Goal: Task Accomplishment & Management: Manage account settings

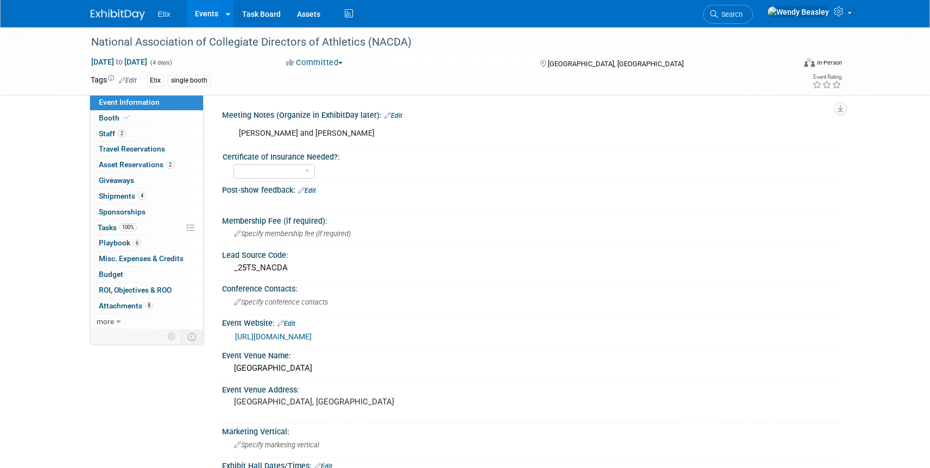
click at [753, 19] on link "Search" at bounding box center [728, 14] width 50 height 19
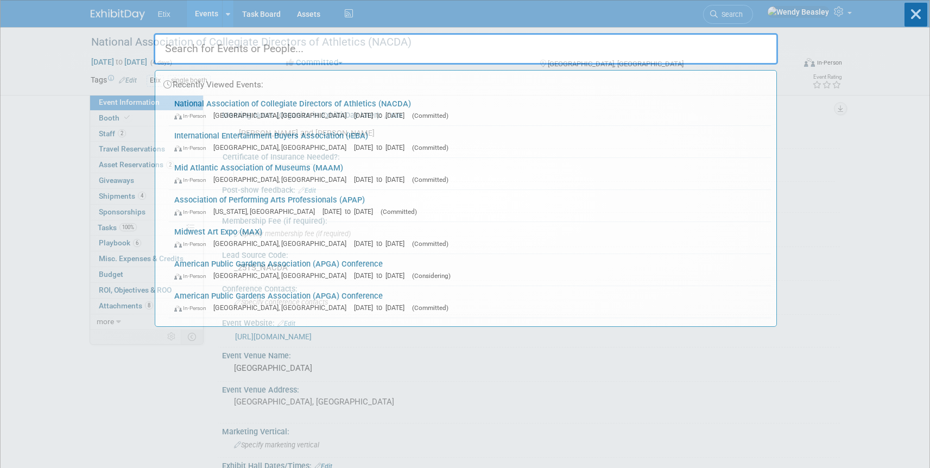
click at [764, 15] on div "Recently Viewed Events: National Association of Collegiate Directors of Athleti…" at bounding box center [466, 164] width 624 height 326
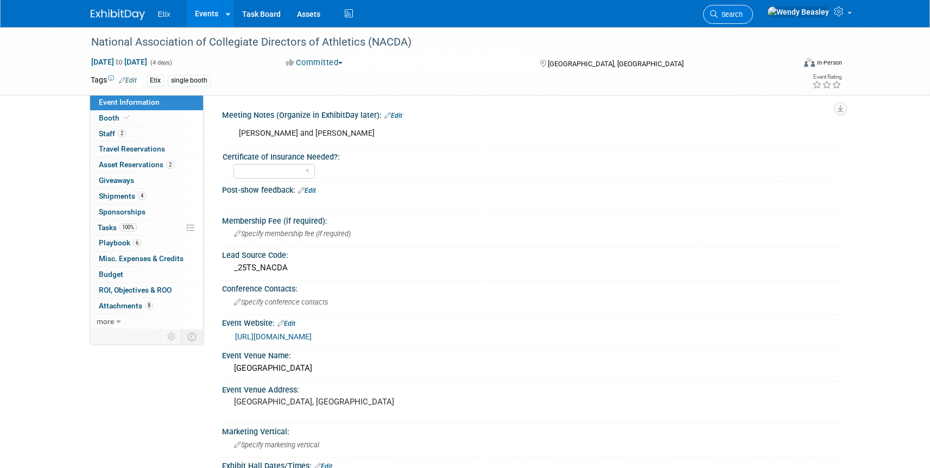
click at [743, 14] on span "Search" at bounding box center [730, 14] width 25 height 8
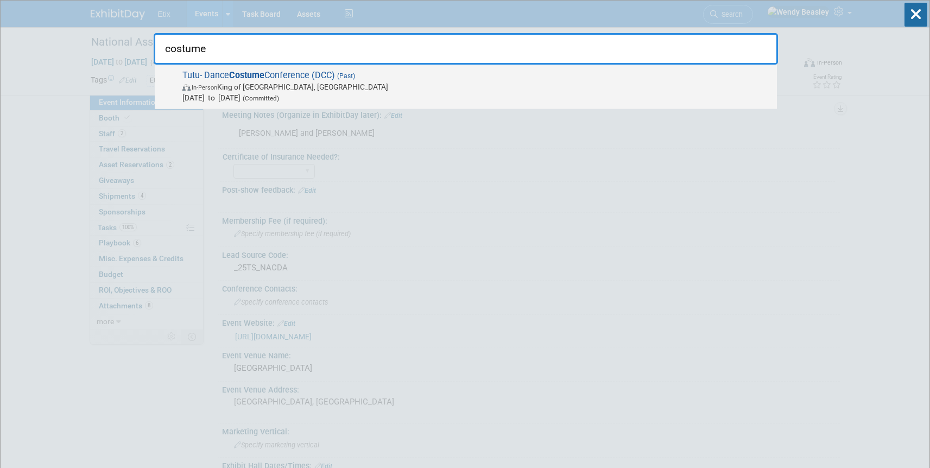
type input "costume"
click at [309, 75] on span "Tutu- Dance Costume Conference (DCC) (Past) In-Person King of Prussia, PA Aug 2…" at bounding box center [475, 86] width 592 height 33
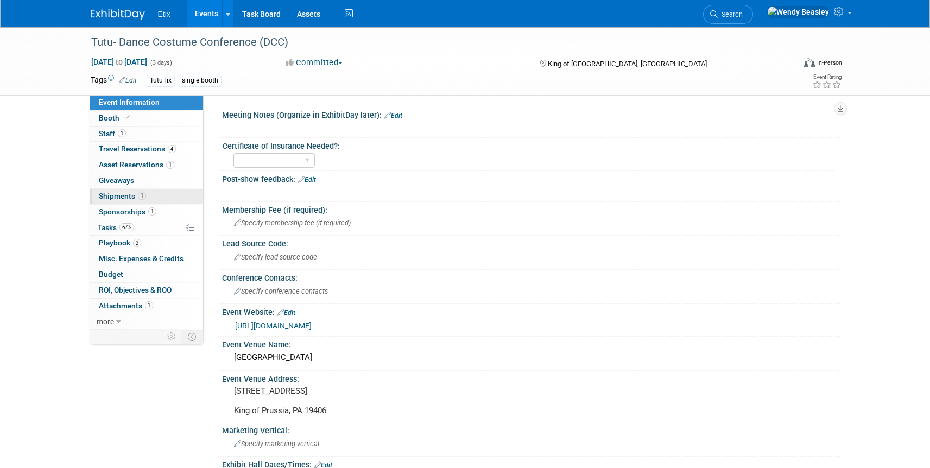
click at [115, 194] on span "Shipments 1" at bounding box center [122, 196] width 47 height 9
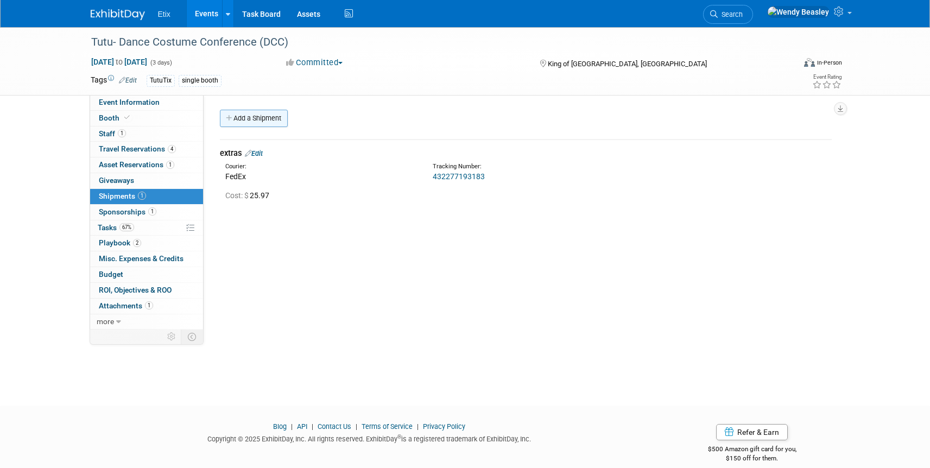
click at [254, 118] on link "Add a Shipment" at bounding box center [254, 118] width 68 height 17
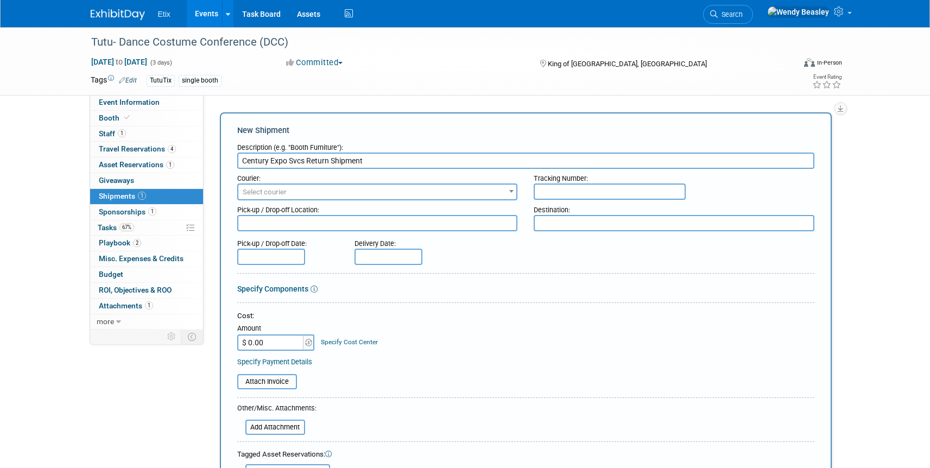
type input "Century Expo Svcs Return Shipment"
click at [264, 344] on input "$ 0.00" at bounding box center [271, 342] width 68 height 16
type input "$ 722.80"
click at [278, 381] on input "file" at bounding box center [231, 381] width 129 height 13
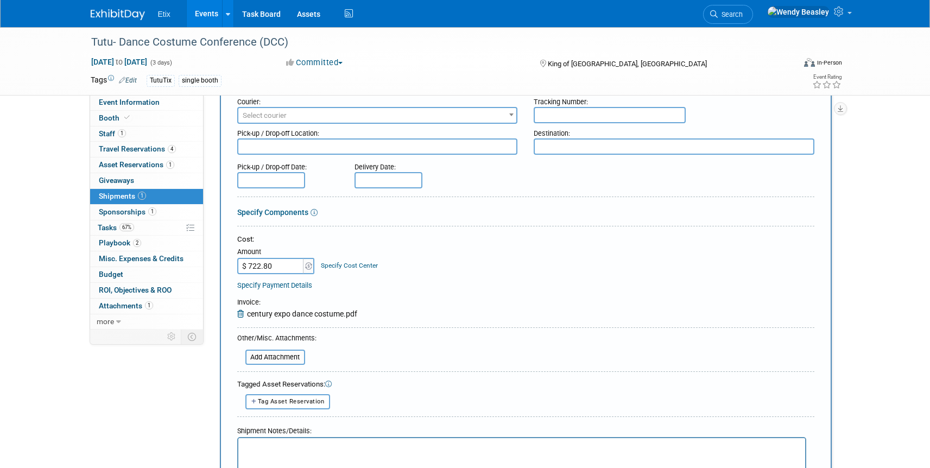
scroll to position [357, 0]
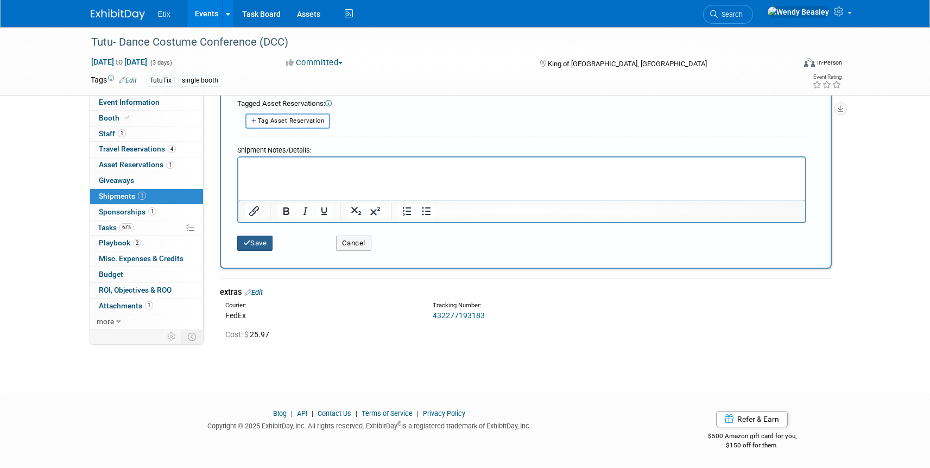
click at [269, 244] on button "Save" at bounding box center [255, 243] width 36 height 15
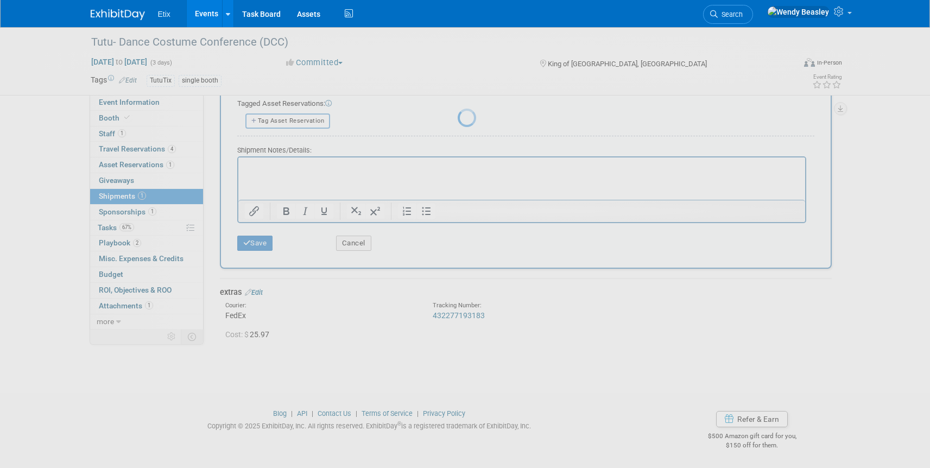
scroll to position [13, 0]
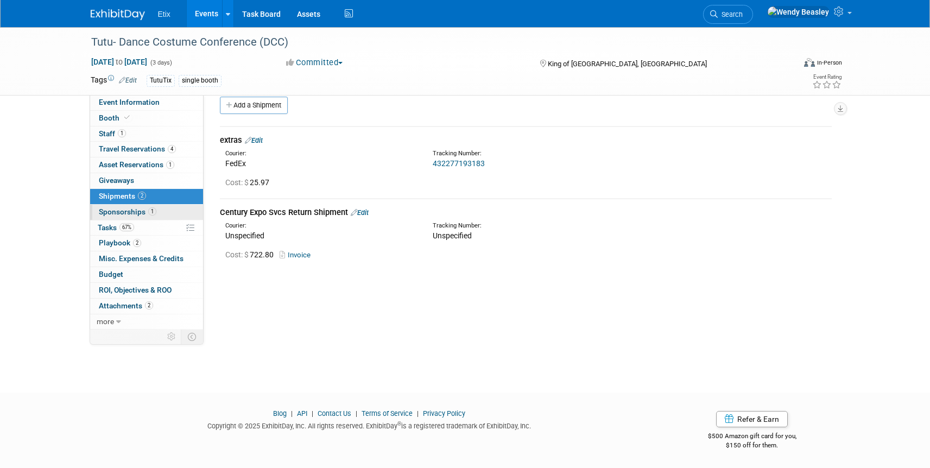
click at [133, 208] on span "Sponsorships 1" at bounding box center [128, 211] width 58 height 9
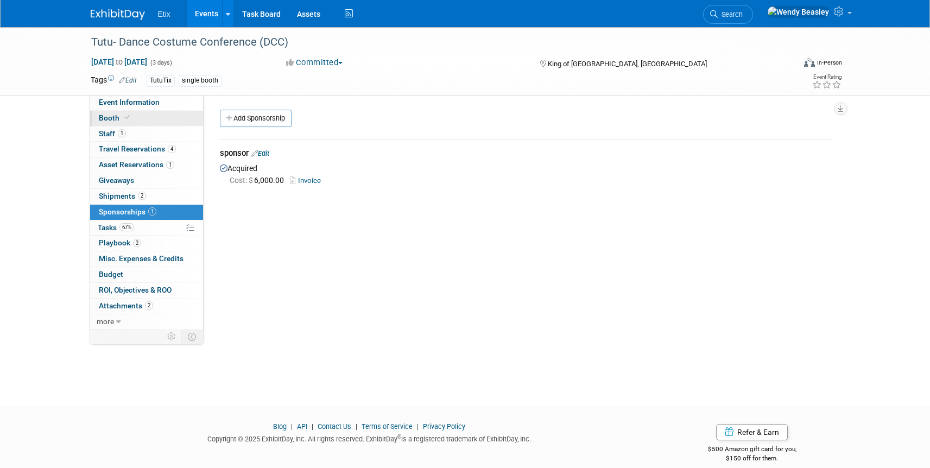
click at [117, 117] on span "Booth" at bounding box center [115, 117] width 33 height 9
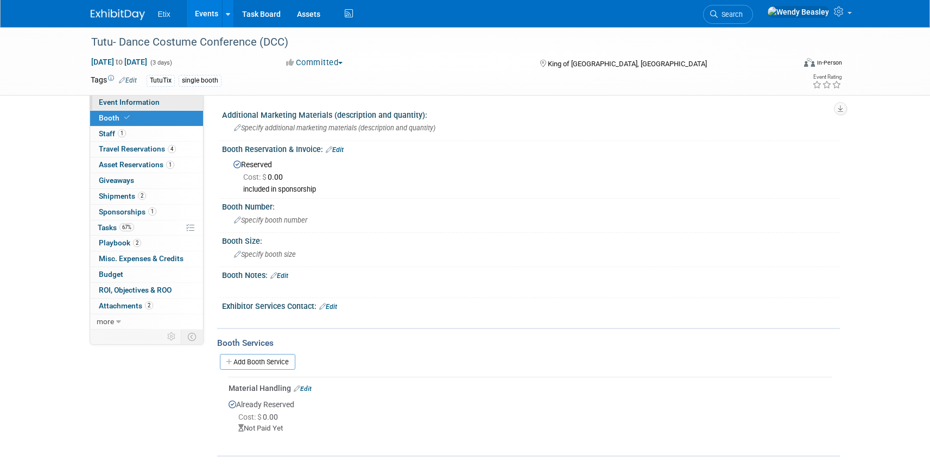
click at [130, 101] on span "Event Information" at bounding box center [129, 102] width 61 height 9
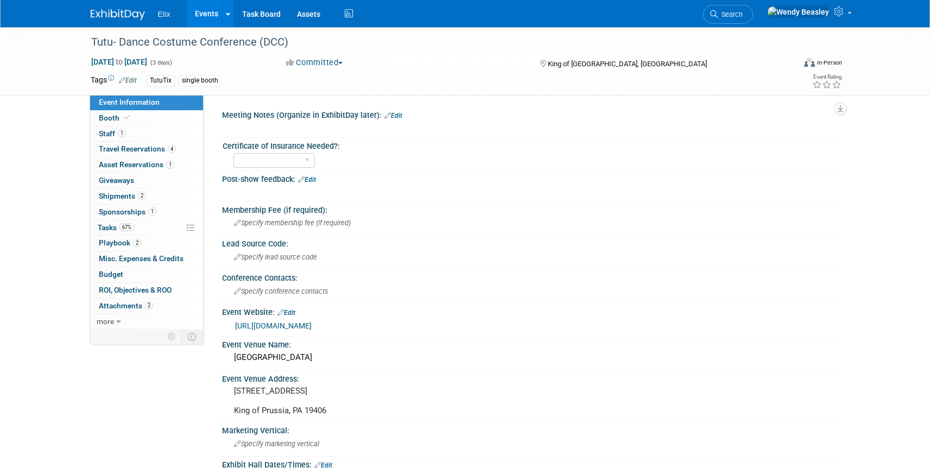
click at [311, 179] on link "Edit" at bounding box center [307, 180] width 18 height 8
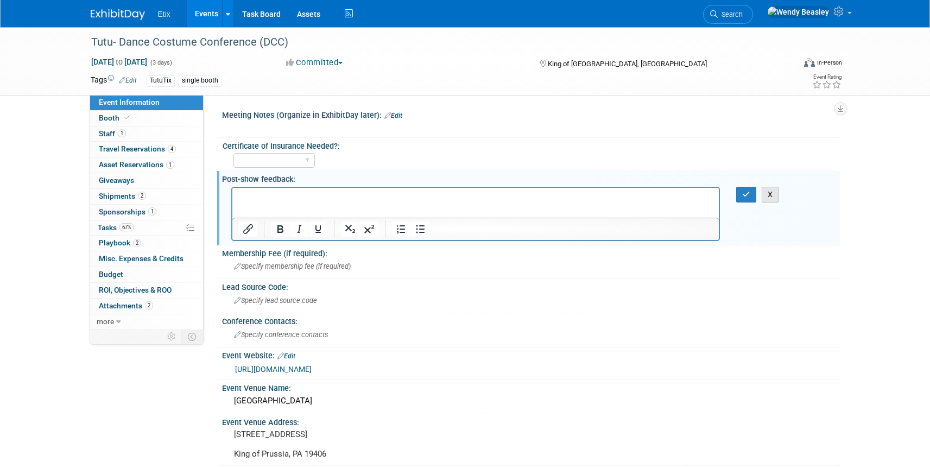
click at [769, 193] on button "X" at bounding box center [770, 195] width 17 height 16
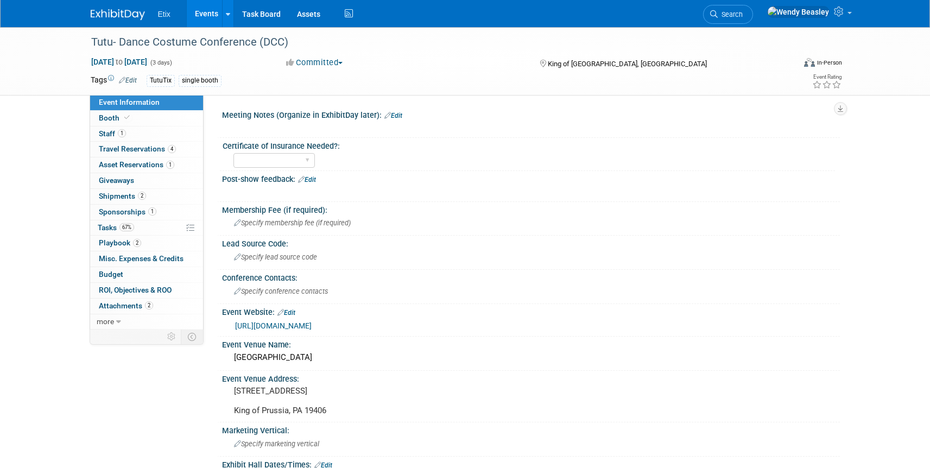
click at [207, 14] on link "Events" at bounding box center [207, 13] width 40 height 27
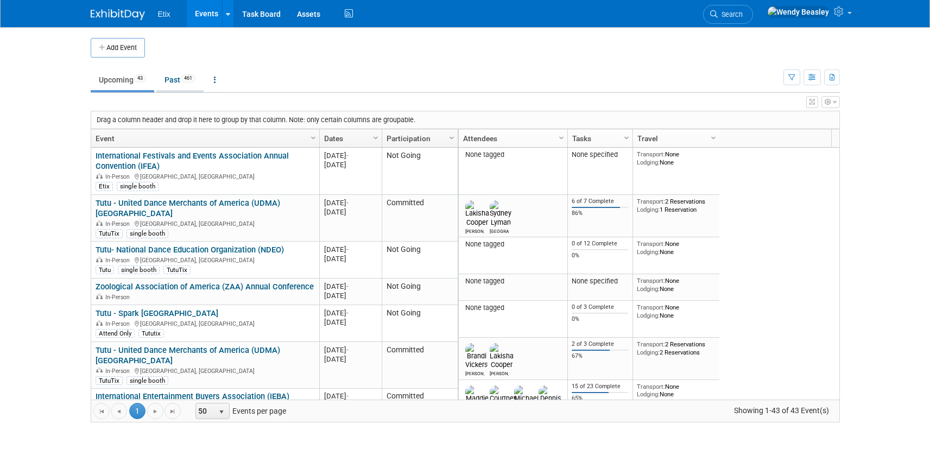
click at [179, 78] on link "Past 461" at bounding box center [179, 79] width 47 height 21
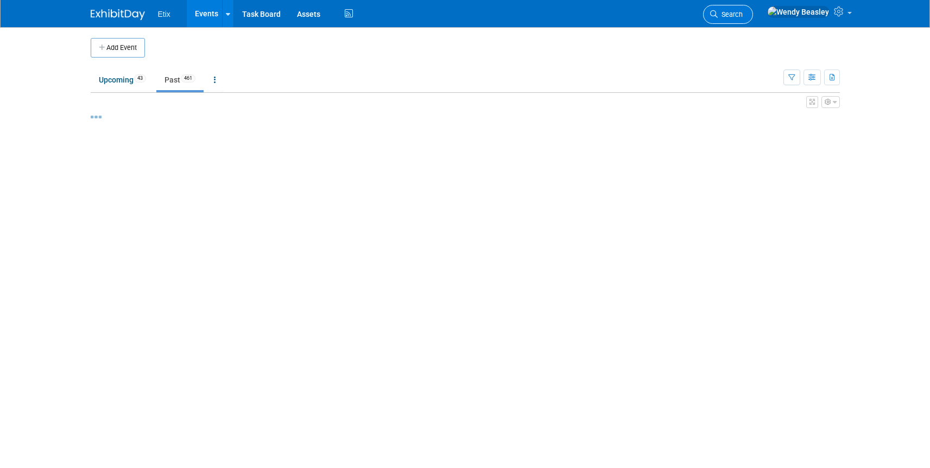
click at [743, 15] on span "Search" at bounding box center [730, 14] width 25 height 8
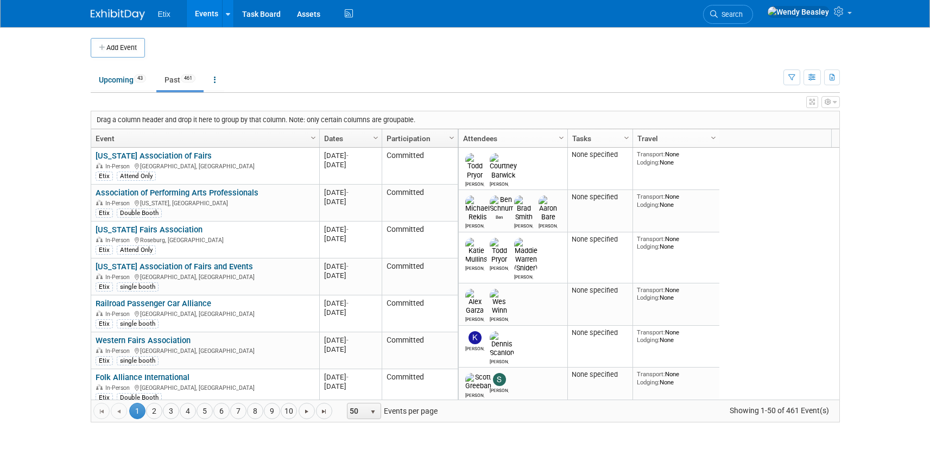
click at [743, 17] on span "Search" at bounding box center [730, 14] width 25 height 8
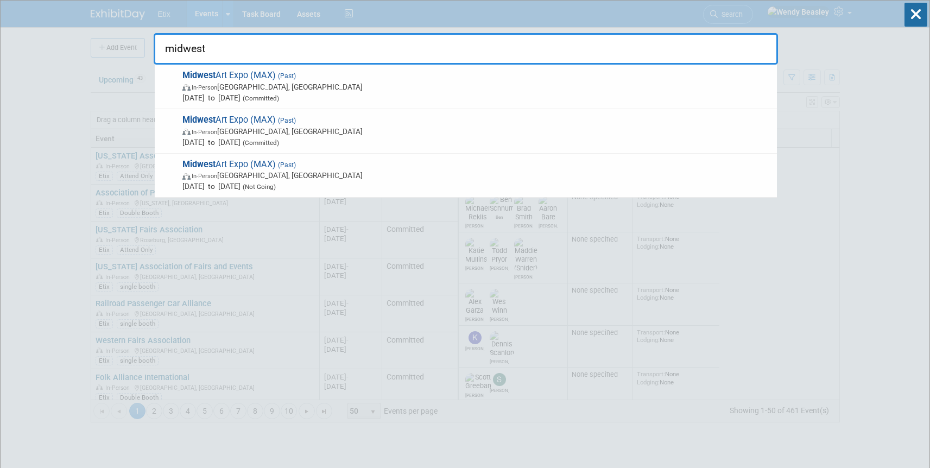
type input "midwest"
click at [242, 42] on input "midwest" at bounding box center [466, 48] width 624 height 31
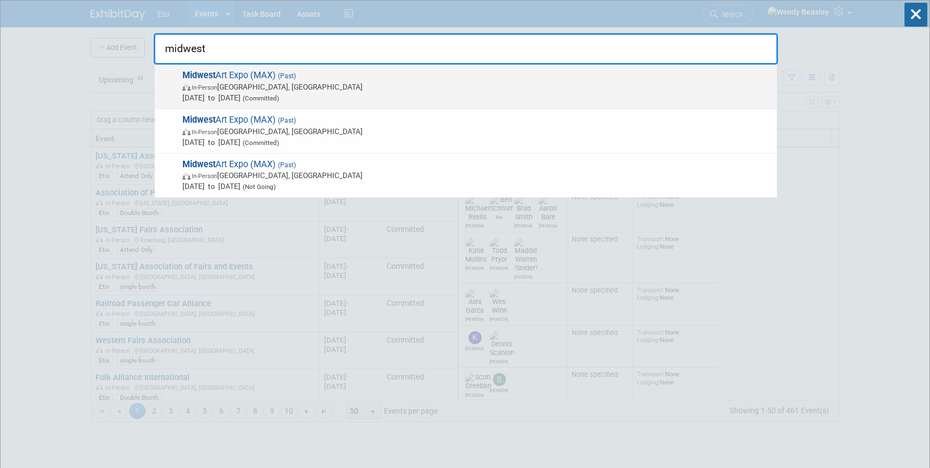
click at [227, 72] on span "Midwest Art Expo (MAX) (Past) In-Person Milwaukee, WI Sep 15, 2025 to Sep 18, 2…" at bounding box center [475, 86] width 592 height 33
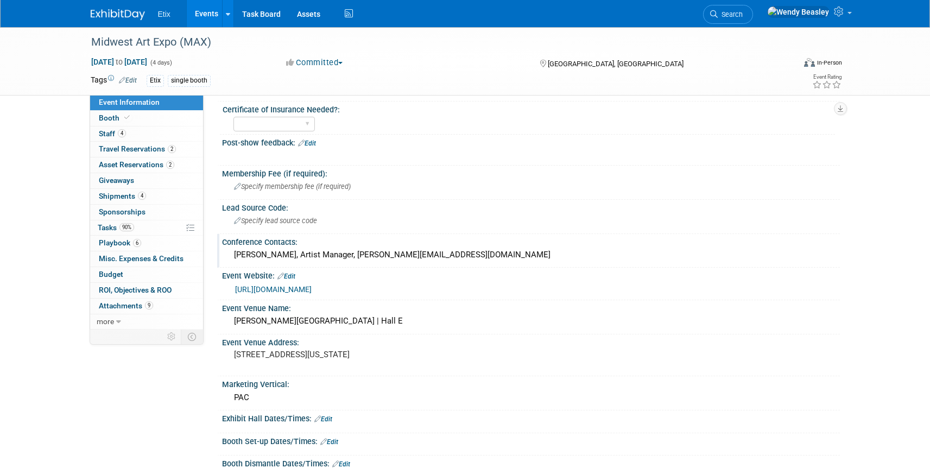
scroll to position [66, 0]
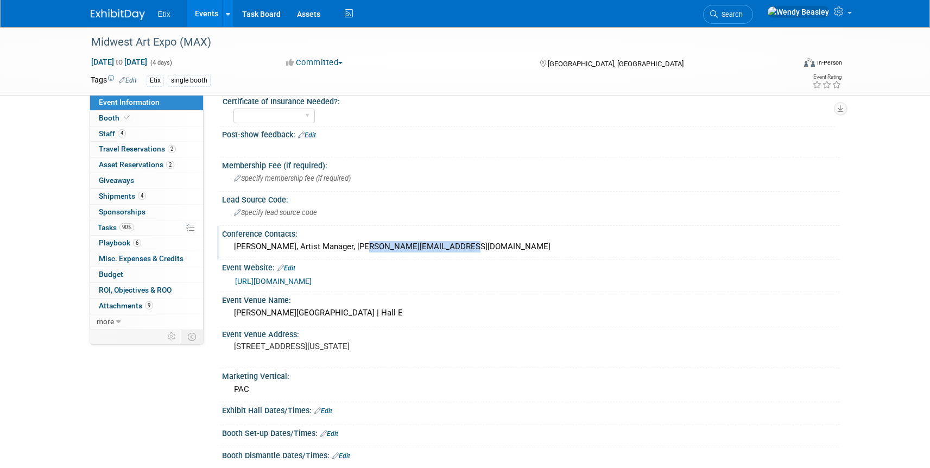
drag, startPoint x: 351, startPoint y: 246, endPoint x: 446, endPoint y: 249, distance: 95.0
click at [446, 249] on div "Laurel A. Canan, Artist Manager, laurel@siegelartist.com" at bounding box center [531, 246] width 602 height 17
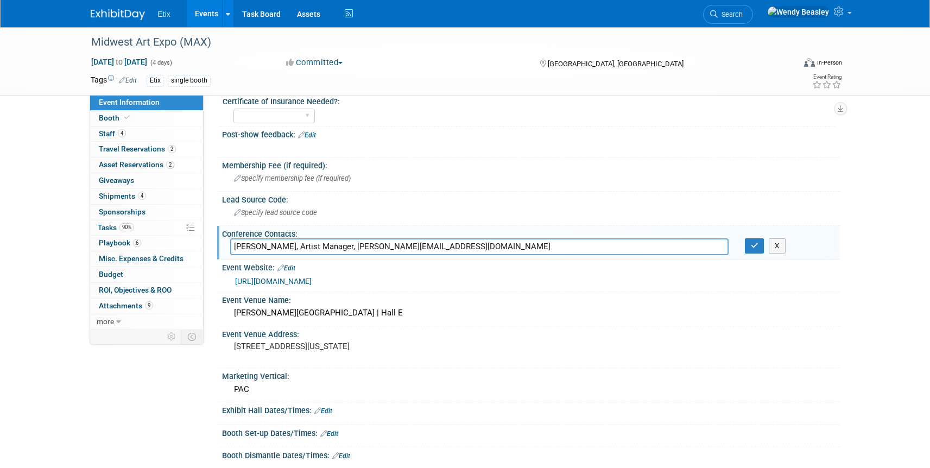
drag, startPoint x: 439, startPoint y: 246, endPoint x: 348, endPoint y: 245, distance: 90.7
click at [348, 245] on input "Laurel A. Canan, Artist Manager, laurel@siegelartist.com" at bounding box center [479, 246] width 498 height 17
click at [153, 46] on div "Midwest Art Expo (MAX)" at bounding box center [432, 43] width 691 height 20
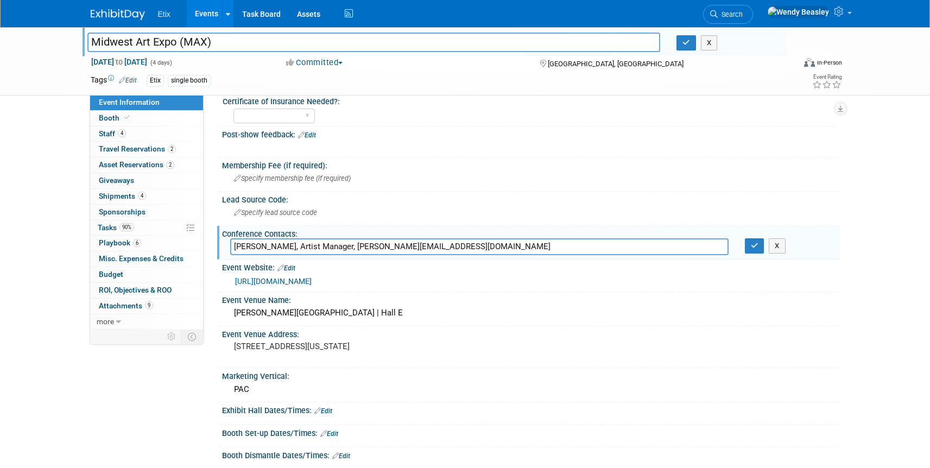
click at [149, 43] on input "Midwest Art Expo (MAX)" at bounding box center [373, 42] width 573 height 19
type input "Midwest Arts Expo (MAX)"
click at [492, 89] on div "Tags Edit Etix single booth Event Rating" at bounding box center [467, 82] width 768 height 19
click at [689, 45] on button "button" at bounding box center [686, 42] width 20 height 15
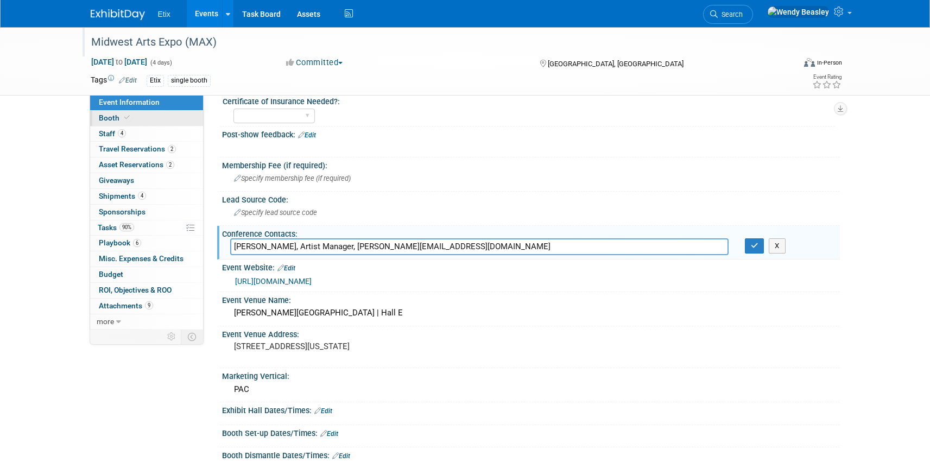
click at [107, 111] on link "Booth" at bounding box center [146, 118] width 113 height 15
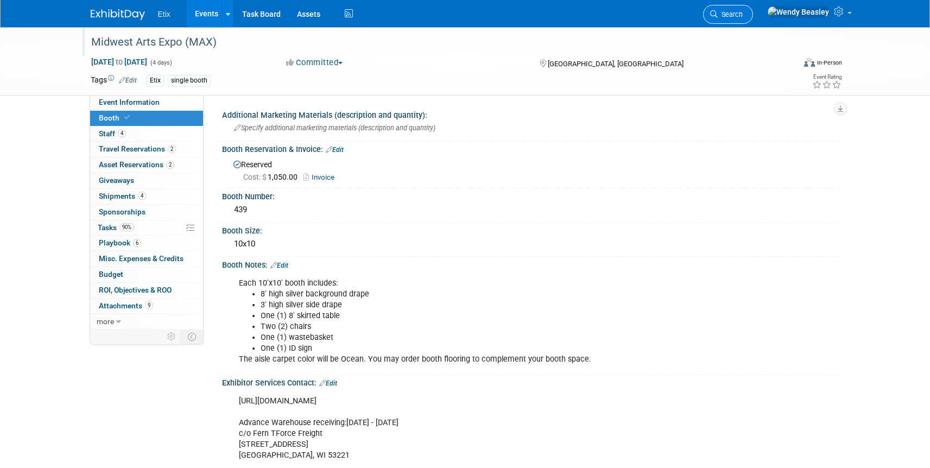
click at [743, 16] on span "Search" at bounding box center [730, 14] width 25 height 8
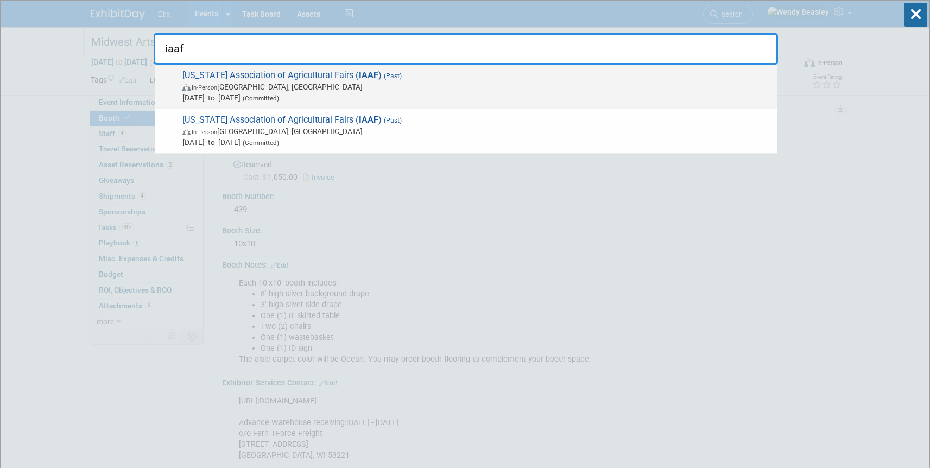
type input "iaaf"
click at [337, 75] on span "Illinois Association of Agricultural Fairs ( IAAF ) (Past) In-Person Springfiel…" at bounding box center [475, 86] width 592 height 33
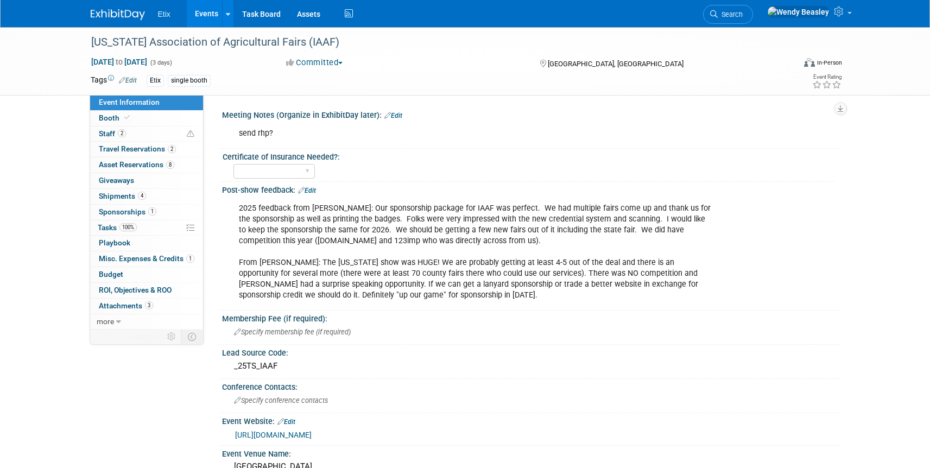
click at [343, 62] on span "button" at bounding box center [340, 63] width 4 height 2
click at [420, 57] on div "Committed Committed Considering Not Going Postponed Canceled" at bounding box center [402, 63] width 240 height 12
click at [173, 338] on icon at bounding box center [171, 337] width 8 height 8
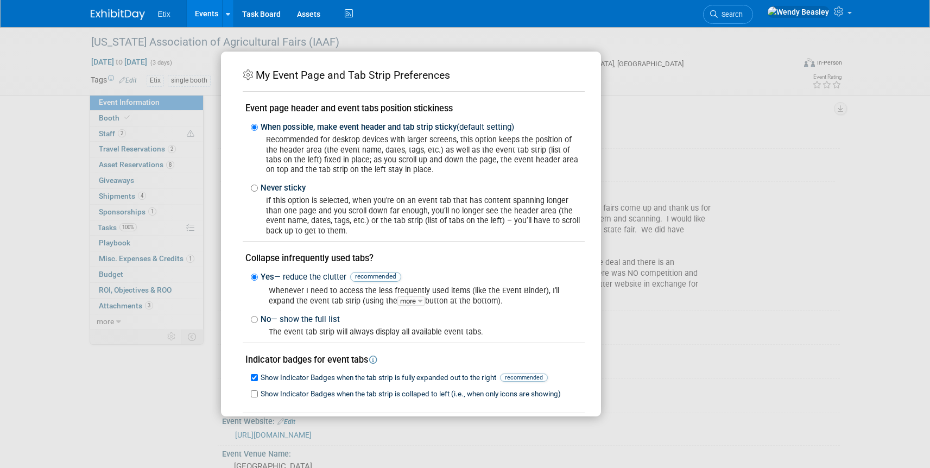
click at [628, 65] on div "My Event Page and Tab Strip Preferences Event page header and event tabs positi…" at bounding box center [465, 234] width 489 height 365
drag, startPoint x: 645, startPoint y: 47, endPoint x: 578, endPoint y: 26, distance: 70.4
click at [645, 46] on div "My Event Page and Tab Strip Preferences Event page header and event tabs positi…" at bounding box center [465, 234] width 930 height 468
click at [311, 34] on div "My Event Page and Tab Strip Preferences Event page header and event tabs positi…" at bounding box center [465, 234] width 930 height 468
click at [247, 72] on icon at bounding box center [248, 74] width 10 height 10
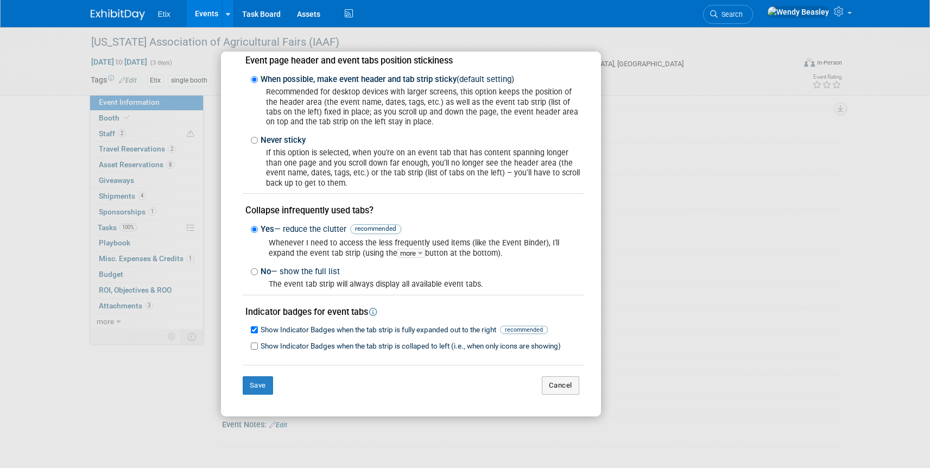
scroll to position [366, 0]
click at [551, 381] on button "Cancel" at bounding box center [560, 385] width 37 height 18
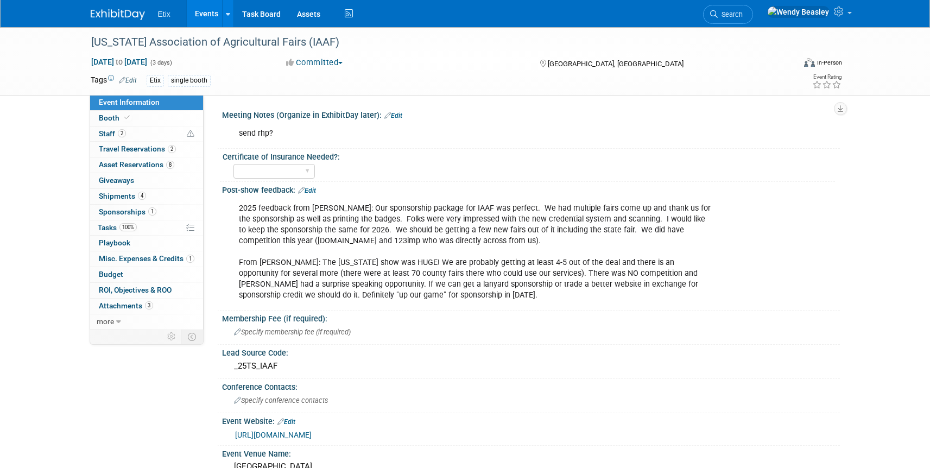
scroll to position [0, 0]
click at [119, 322] on icon at bounding box center [118, 322] width 5 height 8
click at [137, 350] on span "Copy/Duplicate Event" at bounding box center [135, 352] width 73 height 9
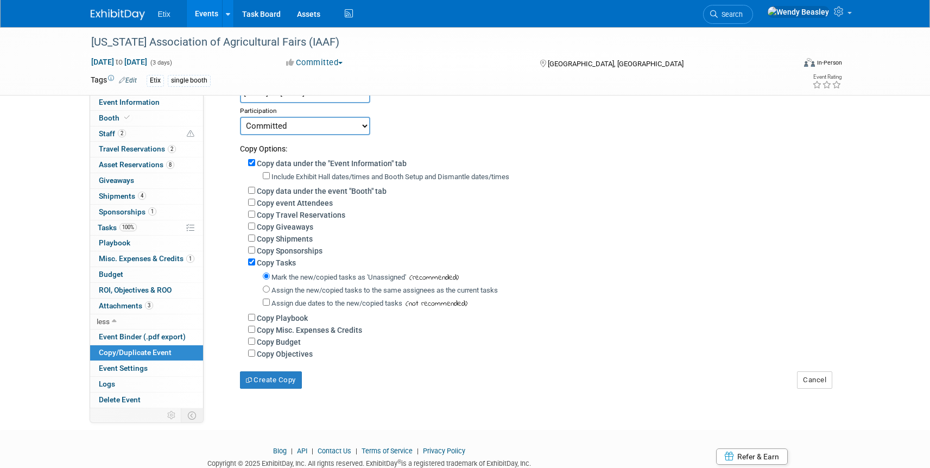
scroll to position [144, 0]
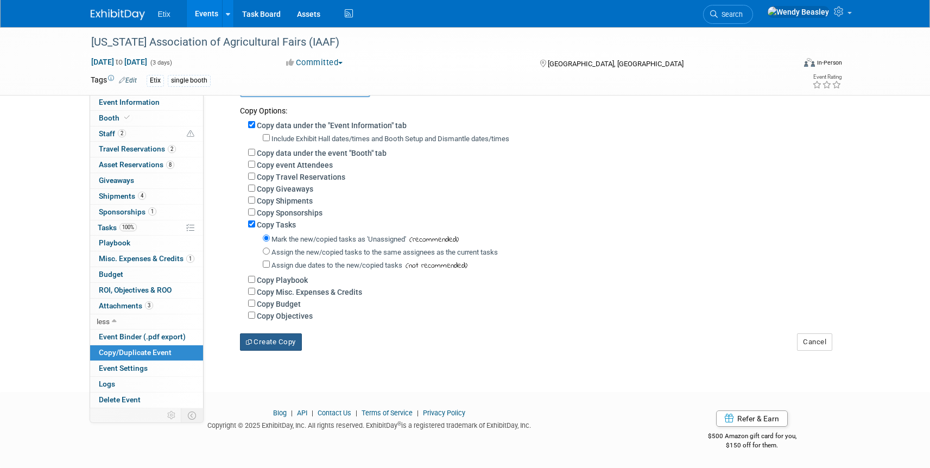
click at [277, 346] on button "Create Copy" at bounding box center [271, 341] width 62 height 17
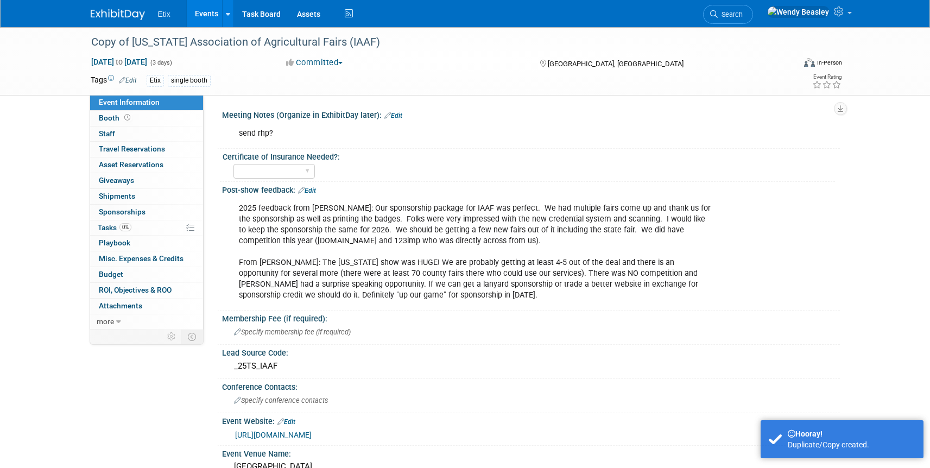
click at [314, 224] on div "2025 feedback from [PERSON_NAME]: Our sponsorship package for IAAF was perfect.…" at bounding box center [475, 252] width 489 height 109
click at [349, 246] on div "2025 feedback from [PERSON_NAME]: Our sponsorship package for IAAF was perfect.…" at bounding box center [475, 252] width 489 height 109
click at [350, 246] on div "2025 feedback from [PERSON_NAME]: Our sponsorship package for IAAF was perfect.…" at bounding box center [475, 252] width 489 height 109
click at [301, 191] on icon at bounding box center [301, 190] width 7 height 7
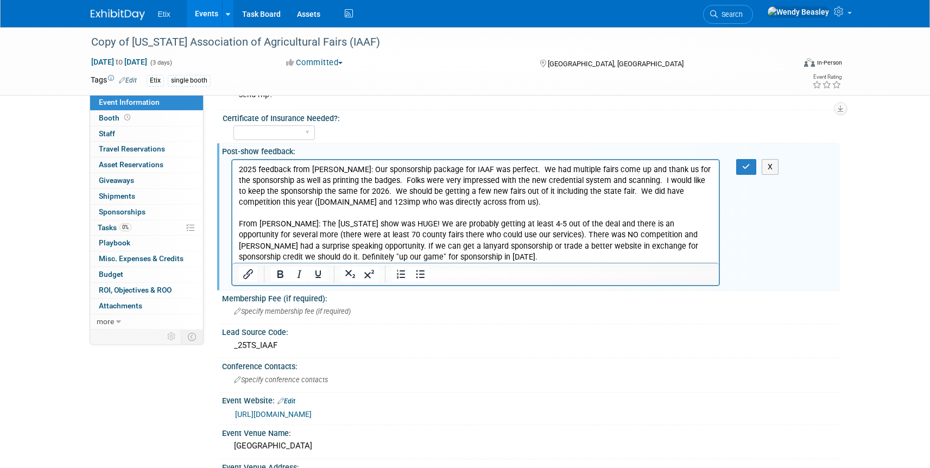
scroll to position [38, 0]
drag, startPoint x: 464, startPoint y: 206, endPoint x: 368, endPoint y: 200, distance: 95.7
click at [368, 200] on p "2025 feedback from [PERSON_NAME]: Our sponsorship package for IAAF was perfect.…" at bounding box center [475, 214] width 474 height 98
click at [480, 204] on p "2025 feedback from [PERSON_NAME]: Our sponsorship package for IAAF was perfect.…" at bounding box center [475, 214] width 474 height 98
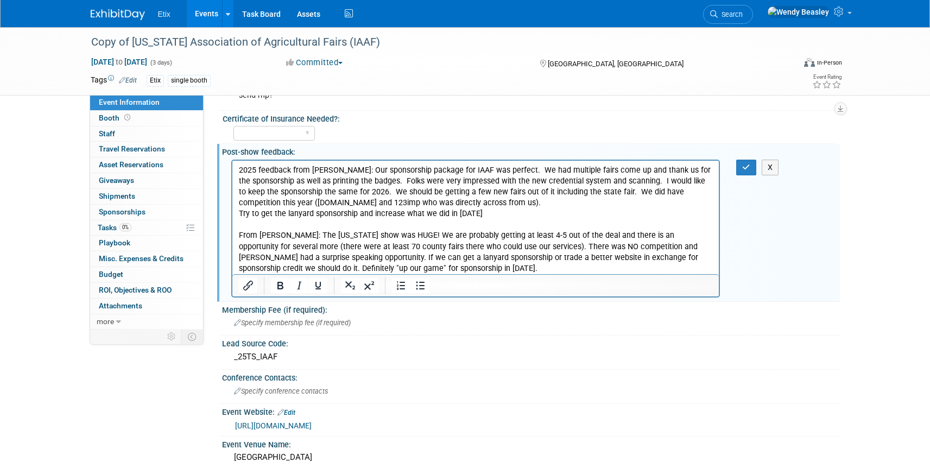
click at [240, 212] on p "Try to get the lanyard sponsorship and increase what we did in [DATE] From [PER…" at bounding box center [475, 240] width 474 height 65
click at [565, 222] on p "From [PERSON_NAME]: Try to get the lanyard sponsorship and increase what we did…" at bounding box center [475, 240] width 474 height 65
click at [518, 212] on p "From [PERSON_NAME]: Try to get the lanyard sponsorship and increase what we did…" at bounding box center [475, 240] width 474 height 65
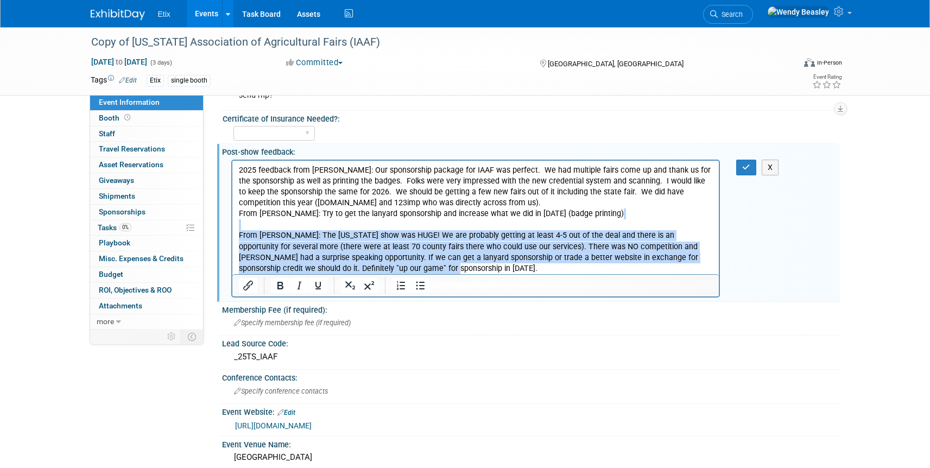
drag, startPoint x: 390, startPoint y: 264, endPoint x: 233, endPoint y: 223, distance: 161.7
click at [233, 223] on html "2025 feedback from [PERSON_NAME]: Our sponsorship package for IAAF was perfect.…" at bounding box center [475, 216] width 487 height 113
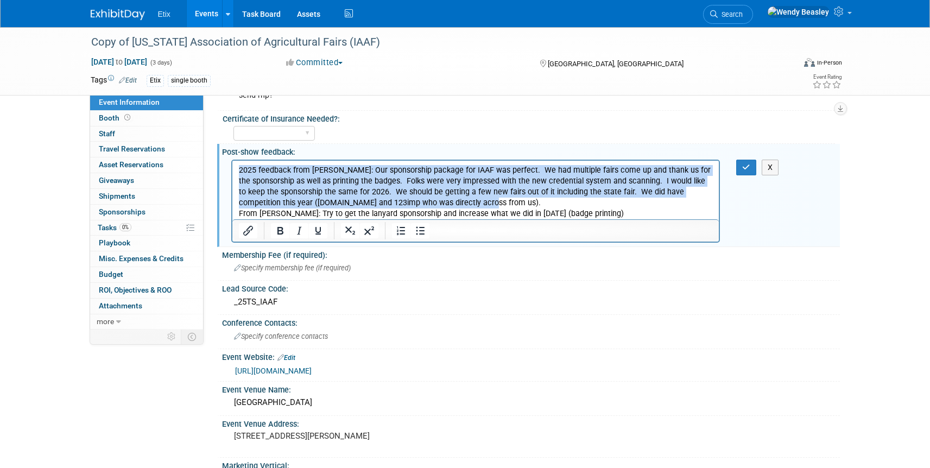
drag, startPoint x: 458, startPoint y: 207, endPoint x: 442, endPoint y: 324, distance: 117.8
click at [232, 166] on html "2025 feedback from [PERSON_NAME]: Our sponsorship package for IAAF was perfect.…" at bounding box center [475, 189] width 487 height 59
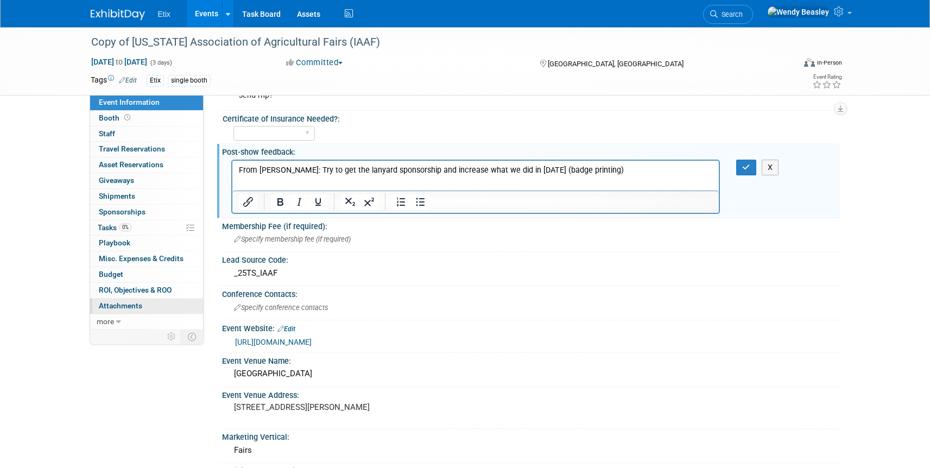
click at [129, 306] on span "Attachments 0" at bounding box center [120, 305] width 43 height 9
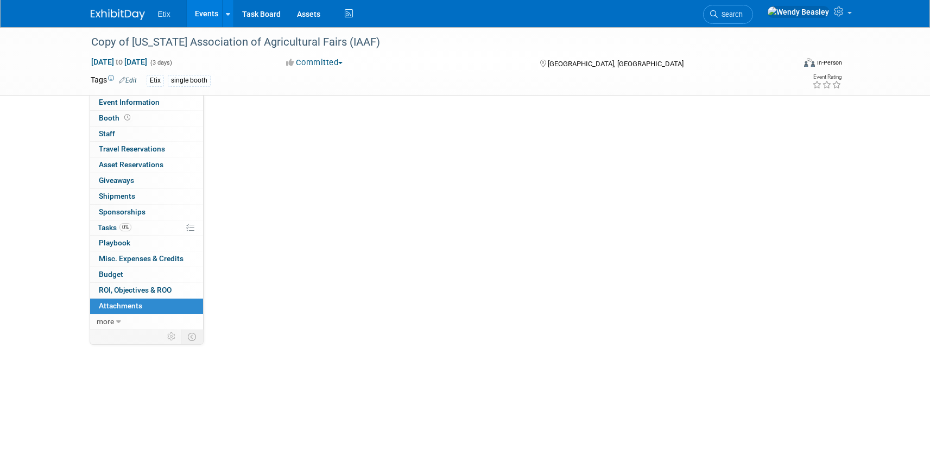
scroll to position [0, 0]
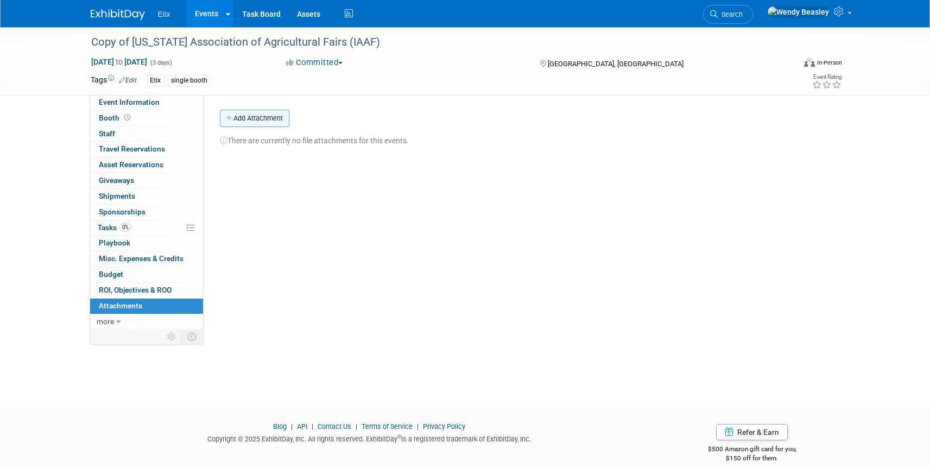
click at [267, 121] on button "Add Attachment" at bounding box center [254, 118] width 69 height 17
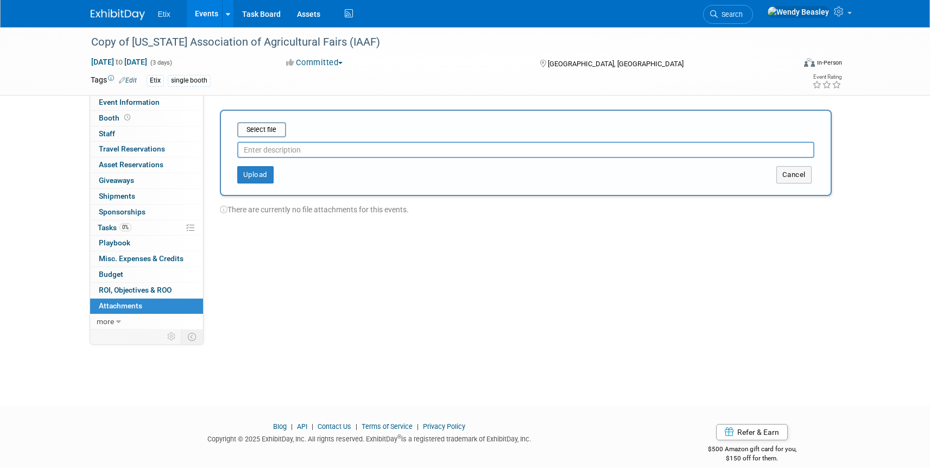
click at [272, 151] on input "text" at bounding box center [525, 150] width 577 height 16
type input "Sponsor Information and Form"
click at [291, 41] on div "Copy of [US_STATE] Association of Agricultural Fairs (IAAF)" at bounding box center [432, 43] width 691 height 20
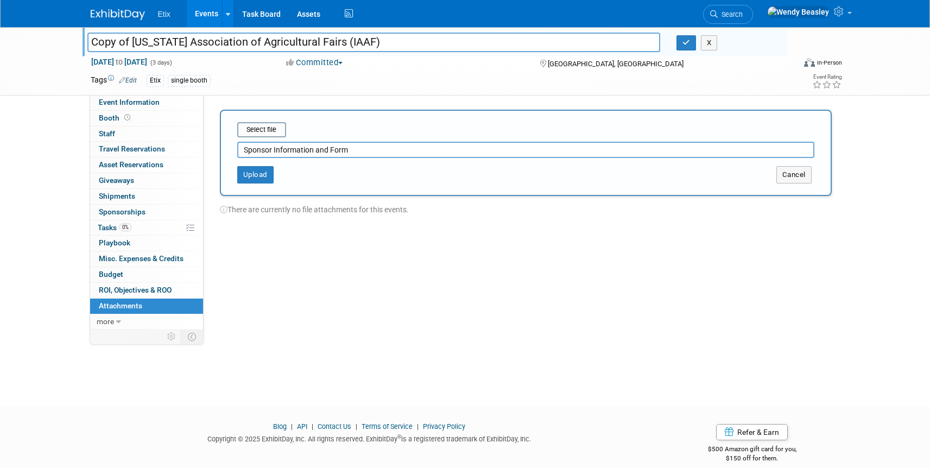
drag, startPoint x: 131, startPoint y: 42, endPoint x: 62, endPoint y: 30, distance: 70.0
click at [62, 30] on div "Copy of [US_STATE] Association of Agricultural Fairs (IAAF) Copy of [US_STATE] …" at bounding box center [465, 61] width 930 height 68
type input "[US_STATE] Association of Agricultural Fairs (IAAF)"
click at [111, 228] on span "Tasks 0%" at bounding box center [115, 227] width 34 height 9
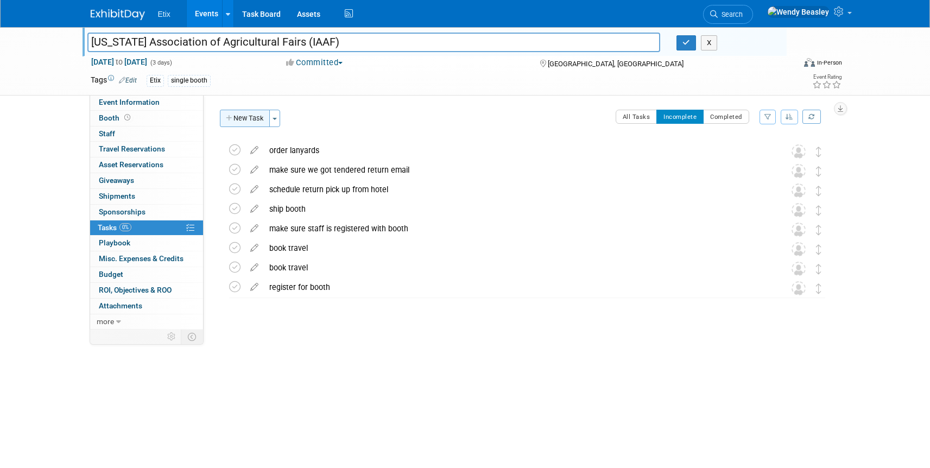
click at [254, 121] on button "New Task" at bounding box center [245, 118] width 50 height 17
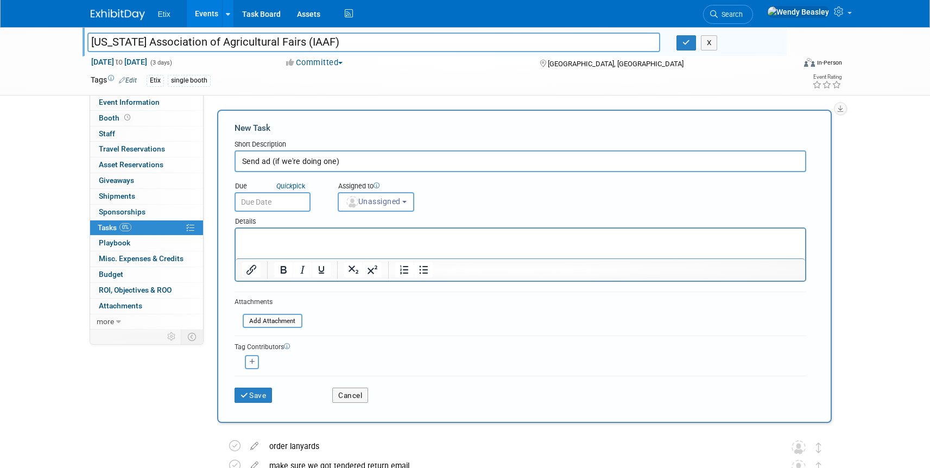
type input "Send ad (if we're doing one)"
click at [290, 201] on input "text" at bounding box center [273, 202] width 76 height 20
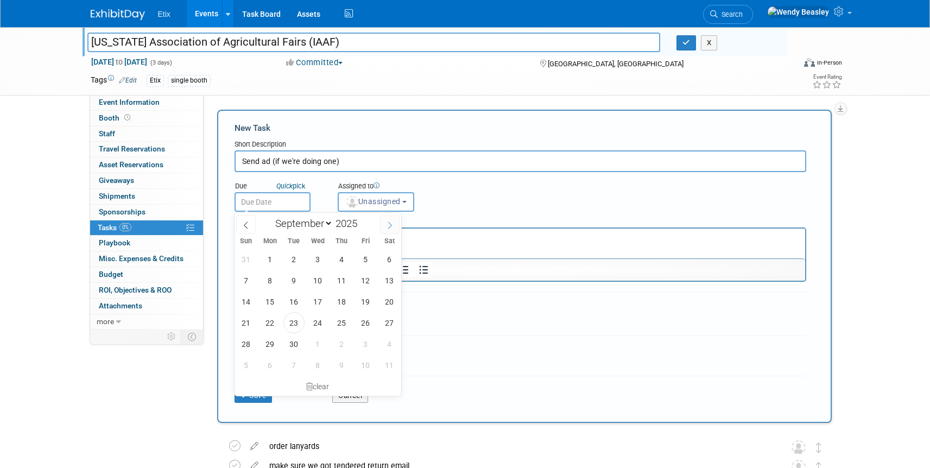
click at [390, 222] on icon at bounding box center [390, 226] width 8 height 8
click at [241, 223] on span at bounding box center [246, 225] width 20 height 18
select select "10"
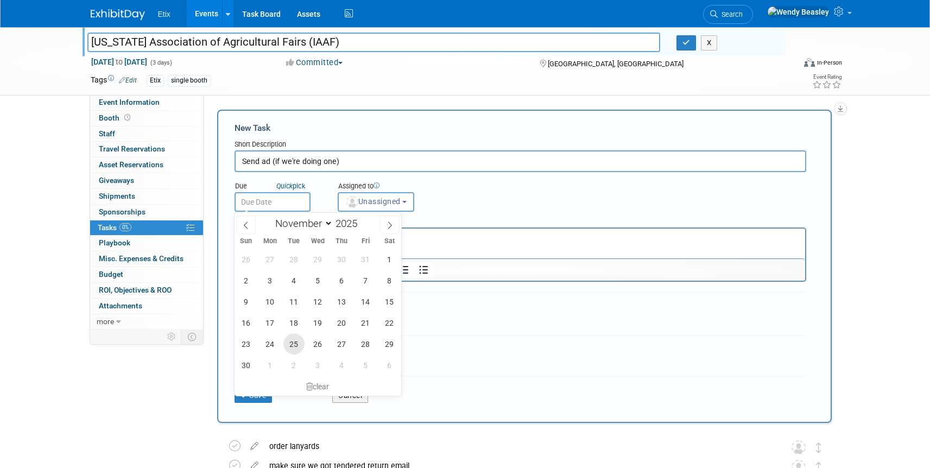
click at [299, 344] on span "25" at bounding box center [293, 343] width 21 height 21
type input "[DATE]"
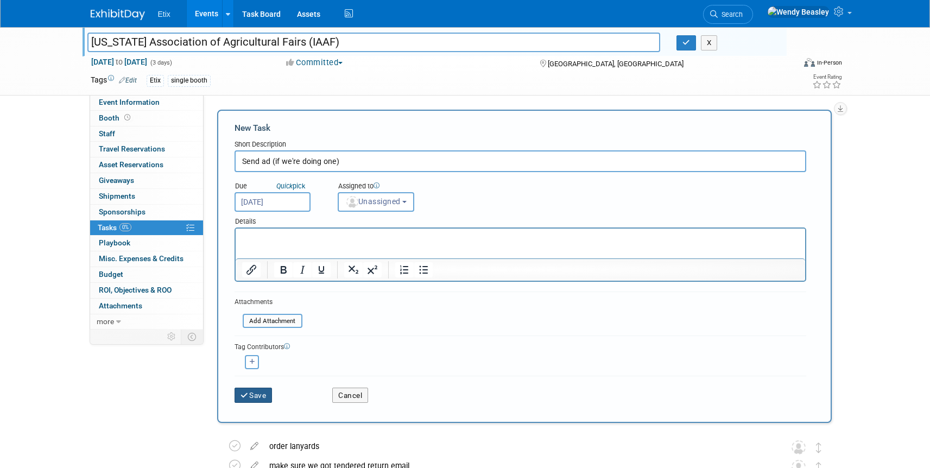
click at [263, 393] on button "Save" at bounding box center [254, 395] width 38 height 15
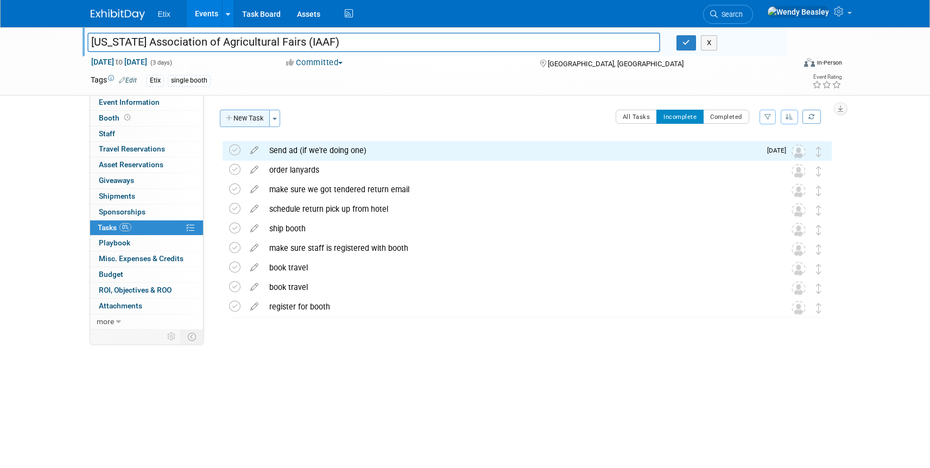
click at [248, 116] on button "New Task" at bounding box center [245, 118] width 50 height 17
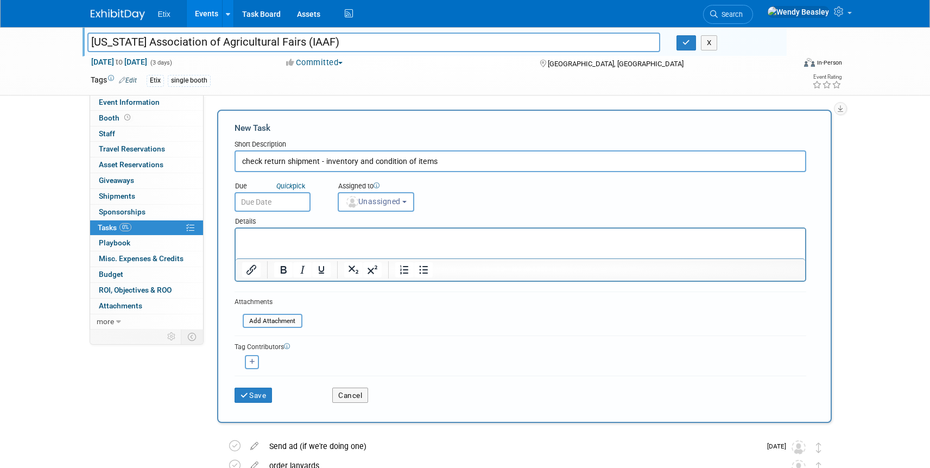
type input "check return shipment - inventory and condition of items"
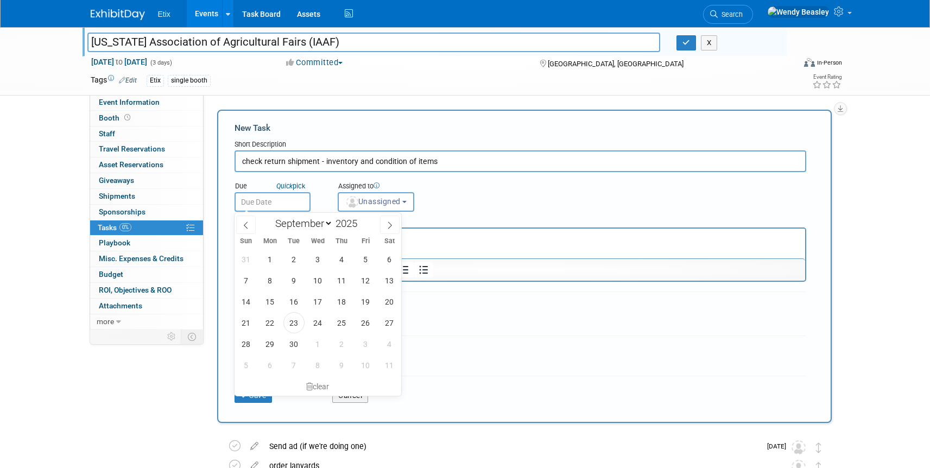
click at [282, 198] on input "text" at bounding box center [273, 202] width 76 height 20
click at [387, 224] on icon at bounding box center [390, 226] width 8 height 8
select select "11"
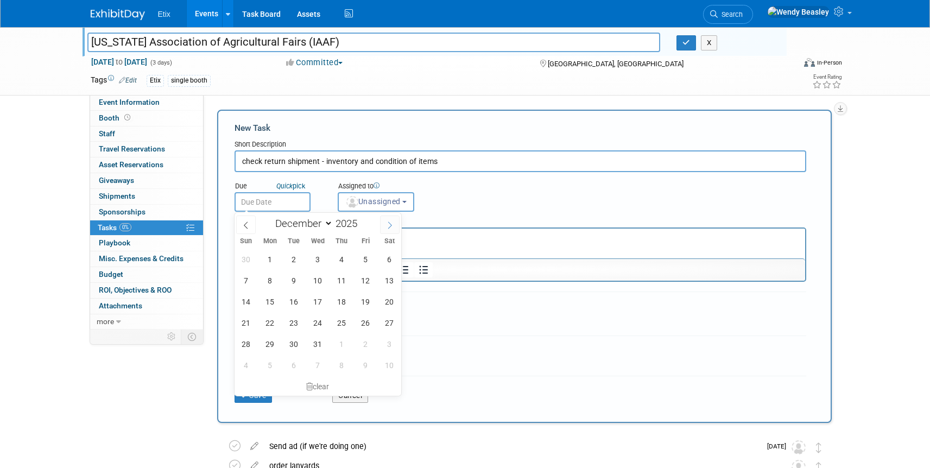
click at [387, 224] on icon at bounding box center [390, 226] width 8 height 8
type input "2026"
select select "0"
click at [292, 341] on span "27" at bounding box center [293, 343] width 21 height 21
type input "[DATE]"
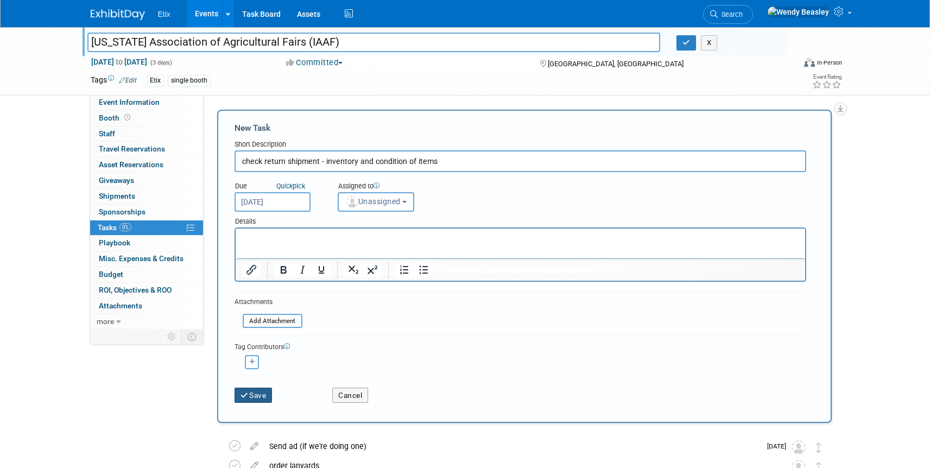
click at [258, 393] on button "Save" at bounding box center [254, 395] width 38 height 15
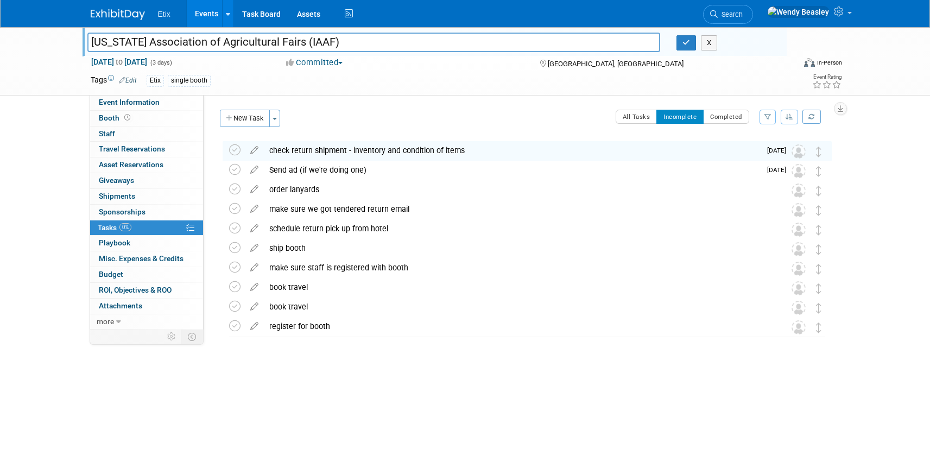
click at [320, 39] on input "[US_STATE] Association of Agricultural Fairs (IAAF)" at bounding box center [373, 42] width 573 height 19
click at [132, 61] on span "[DATE] to [DATE]" at bounding box center [119, 62] width 57 height 10
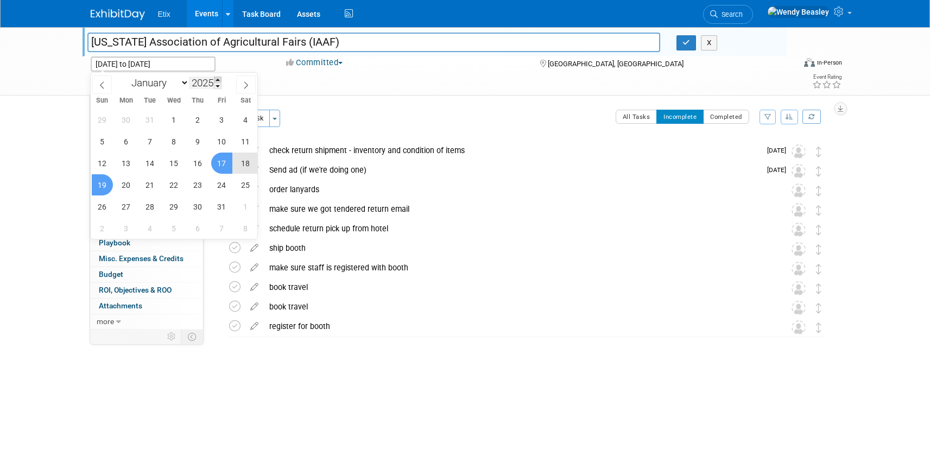
click at [219, 78] on span at bounding box center [218, 80] width 8 height 7
type input "2026"
click at [220, 163] on span "16" at bounding box center [221, 163] width 21 height 21
type input "[DATE]"
click at [103, 182] on span "18" at bounding box center [102, 184] width 21 height 21
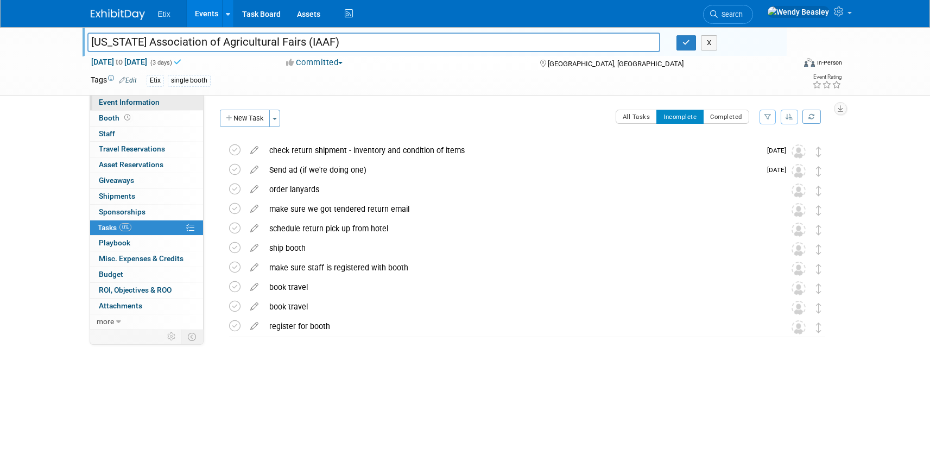
click at [130, 103] on span "Event Information" at bounding box center [129, 102] width 61 height 9
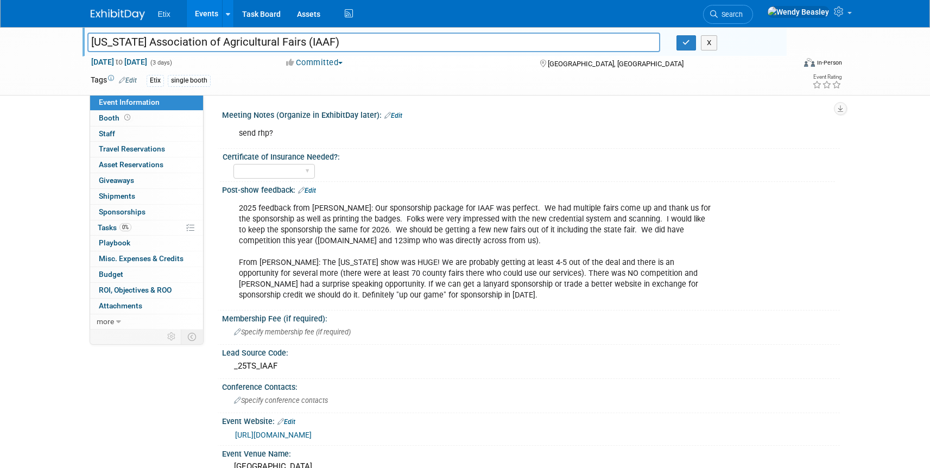
click at [354, 243] on div "2025 feedback from [PERSON_NAME]: Our sponsorship package for IAAF was perfect.…" at bounding box center [475, 252] width 489 height 109
click at [360, 260] on div "2025 feedback from [PERSON_NAME]: Our sponsorship package for IAAF was perfect.…" at bounding box center [475, 252] width 489 height 109
click at [259, 216] on div "2025 feedback from [PERSON_NAME]: Our sponsorship package for IAAF was perfect.…" at bounding box center [475, 252] width 489 height 109
click at [310, 191] on link "Edit" at bounding box center [307, 191] width 18 height 8
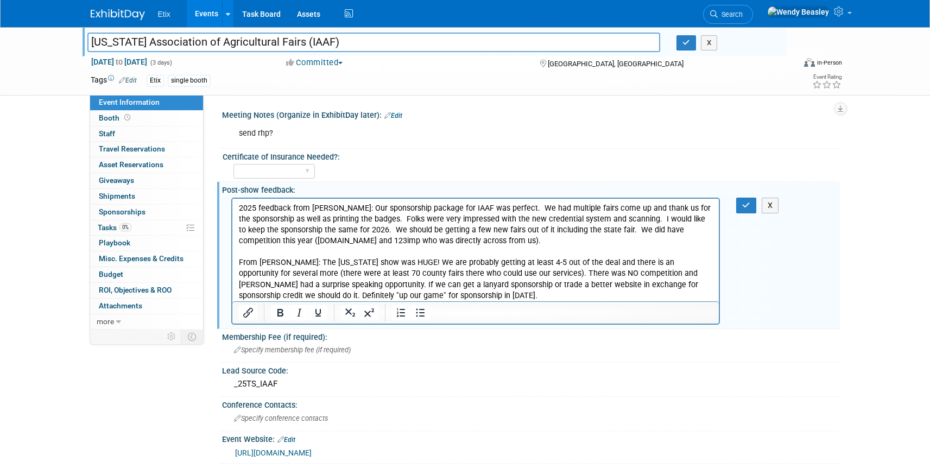
click at [887, 169] on div "Copy of [US_STATE] Association of Agricultural Fairs (IAAF) [US_STATE] Associat…" at bounding box center [465, 392] width 930 height 730
click at [440, 111] on div "Meeting Notes (Organize in ExhibitDay later): Edit" at bounding box center [531, 114] width 618 height 14
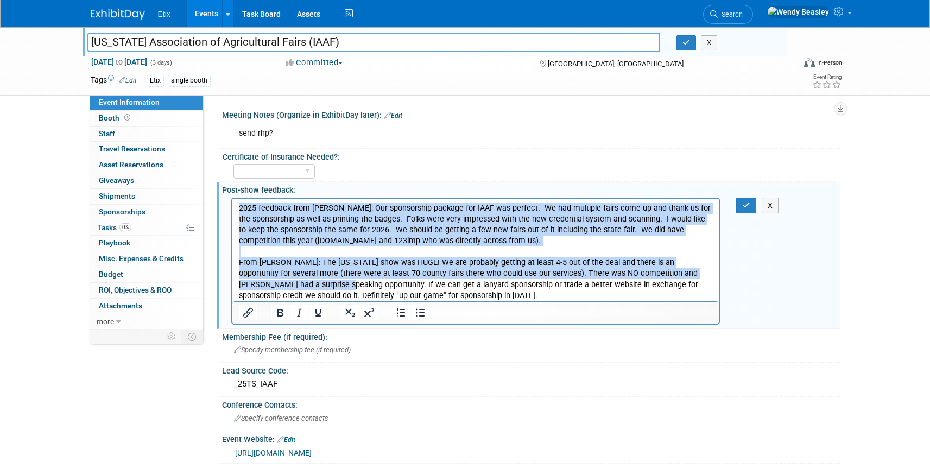
drag, startPoint x: 279, startPoint y: 285, endPoint x: 191, endPoint y: 198, distance: 124.0
click at [232, 198] on html "2025 feedback from [PERSON_NAME]: Our sponsorship package for IAAF was perfect.…" at bounding box center [475, 249] width 487 height 103
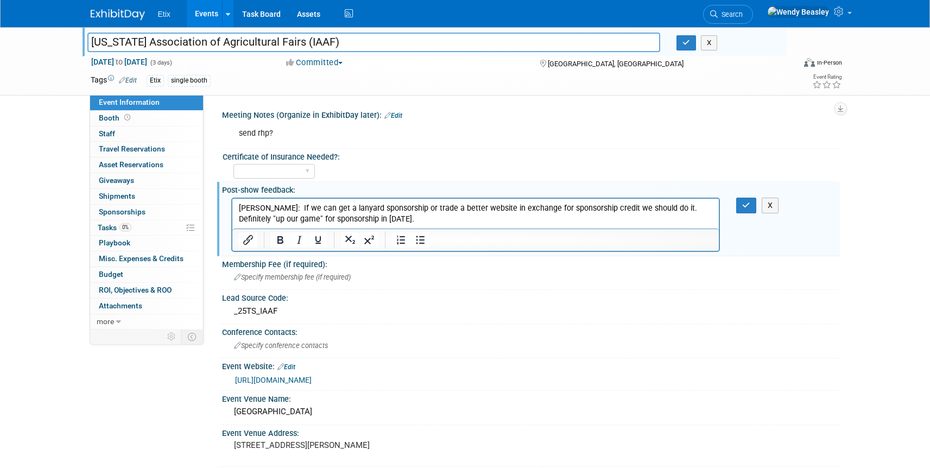
click at [399, 222] on p "[PERSON_NAME]: If we can get a lanyard sponsorship or trade a better website in…" at bounding box center [475, 214] width 474 height 22
click at [650, 207] on p "[PERSON_NAME]: If we can get a lanyard sponsorship or trade a better website in…" at bounding box center [475, 214] width 474 height 22
click at [441, 224] on p "[PERSON_NAME]: If we can get a lanyard sponsorship or trade a better website in…" at bounding box center [475, 214] width 474 height 22
click at [752, 202] on button "button" at bounding box center [746, 206] width 20 height 16
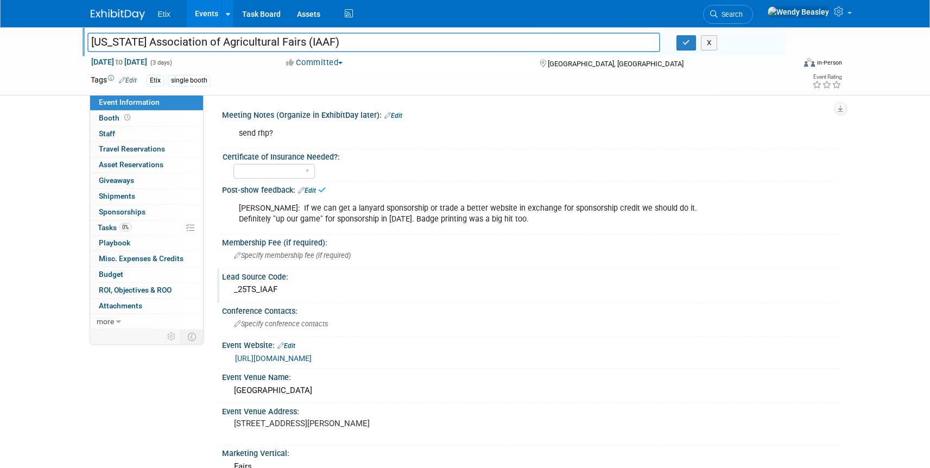
click at [255, 289] on div "_25TS_IAAF" at bounding box center [531, 289] width 602 height 17
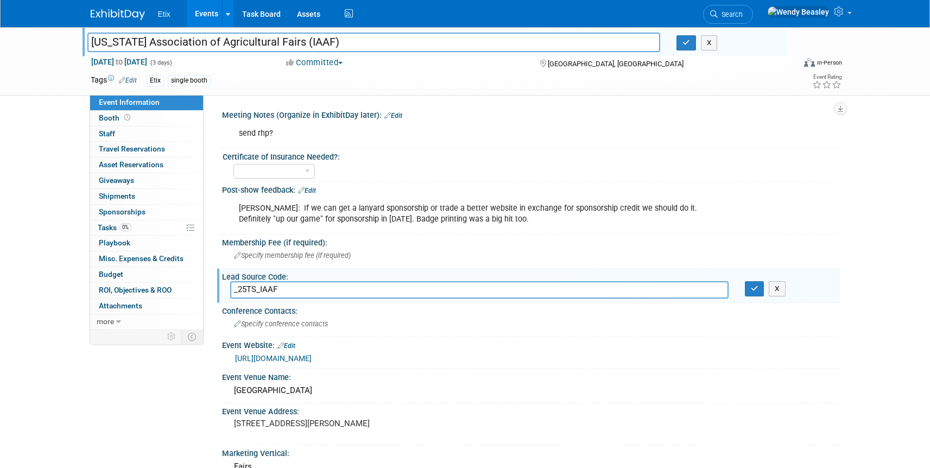
click at [244, 289] on input "_25TS_IAAF" at bounding box center [479, 289] width 498 height 17
type input "_26TS_IAAF"
click at [753, 290] on icon "button" at bounding box center [755, 288] width 8 height 7
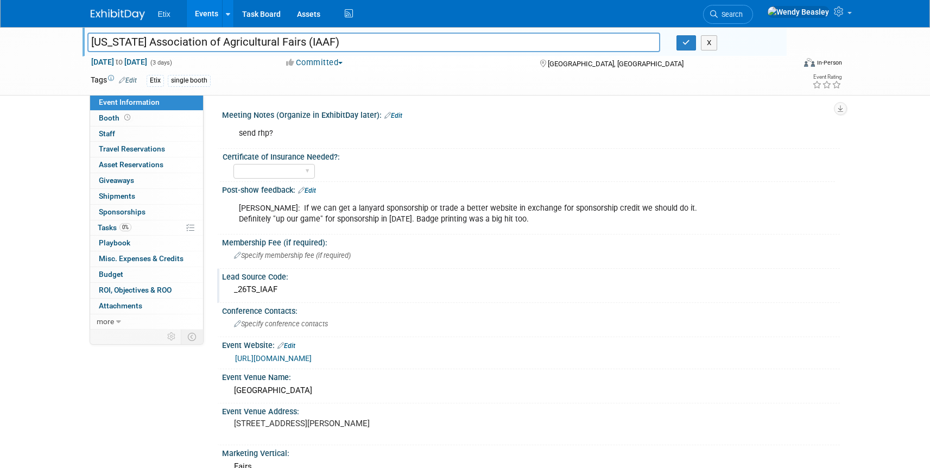
click at [292, 345] on link "Edit" at bounding box center [286, 346] width 18 height 8
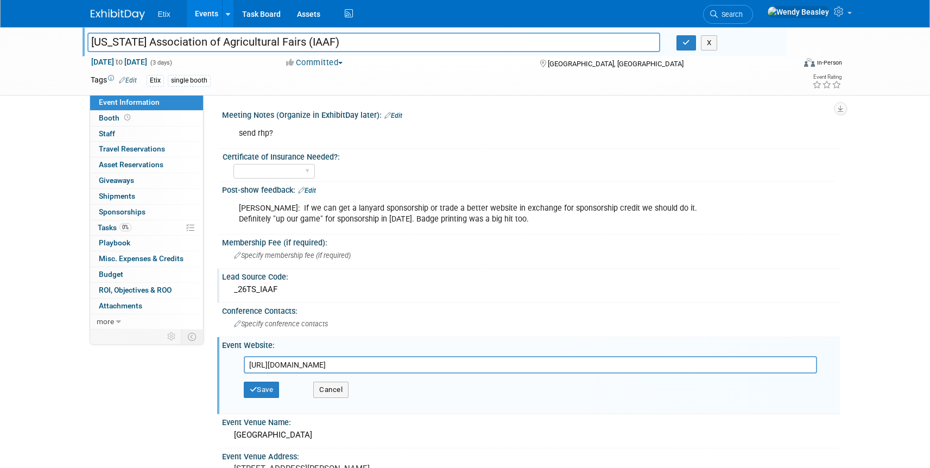
click at [364, 362] on input "[URL][DOMAIN_NAME]" at bounding box center [530, 364] width 573 height 17
type input "[URL][DOMAIN_NAME]"
click at [271, 391] on button "Save" at bounding box center [262, 390] width 36 height 16
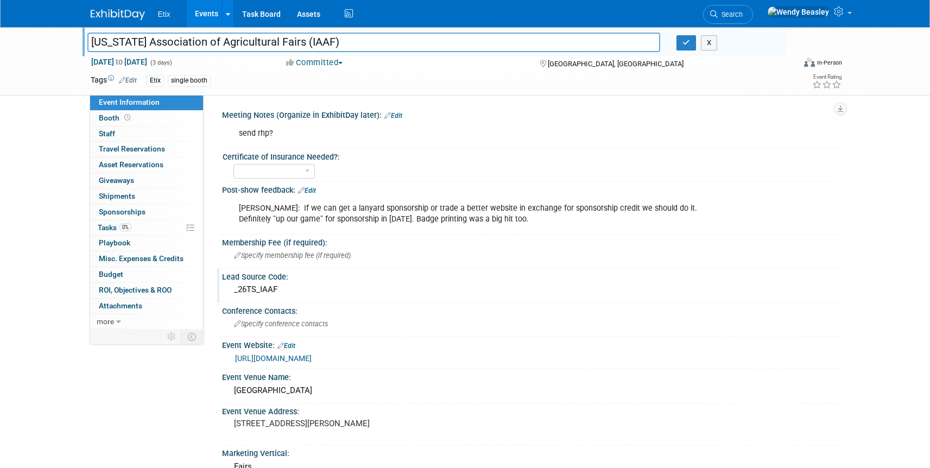
click at [459, 94] on div "Copy of [US_STATE] Association of Agricultural Fairs (IAAF) [US_STATE] Associat…" at bounding box center [465, 61] width 930 height 68
click at [104, 118] on span "Booth" at bounding box center [116, 117] width 34 height 9
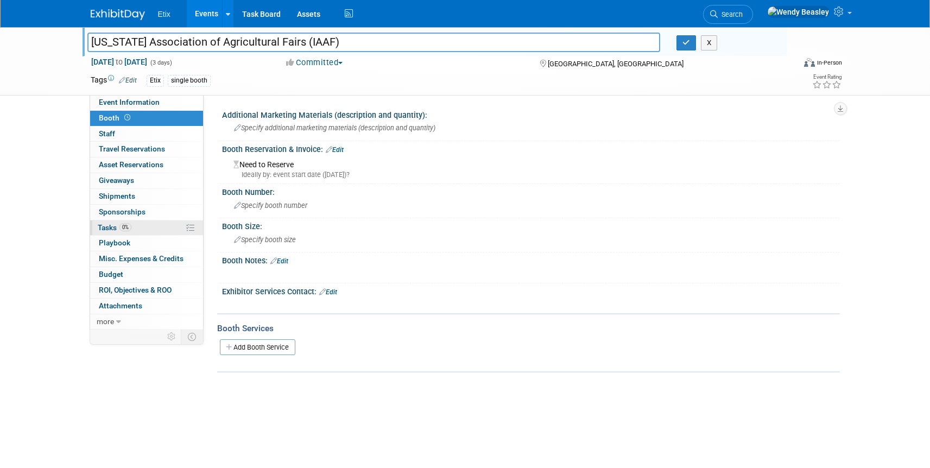
click at [104, 230] on span "Tasks 0%" at bounding box center [115, 227] width 34 height 9
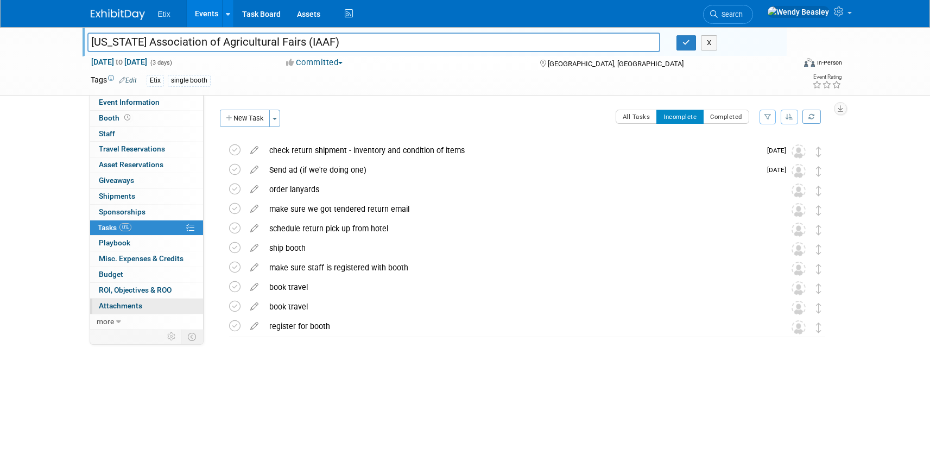
click at [132, 302] on span "Attachments 0" at bounding box center [120, 305] width 43 height 9
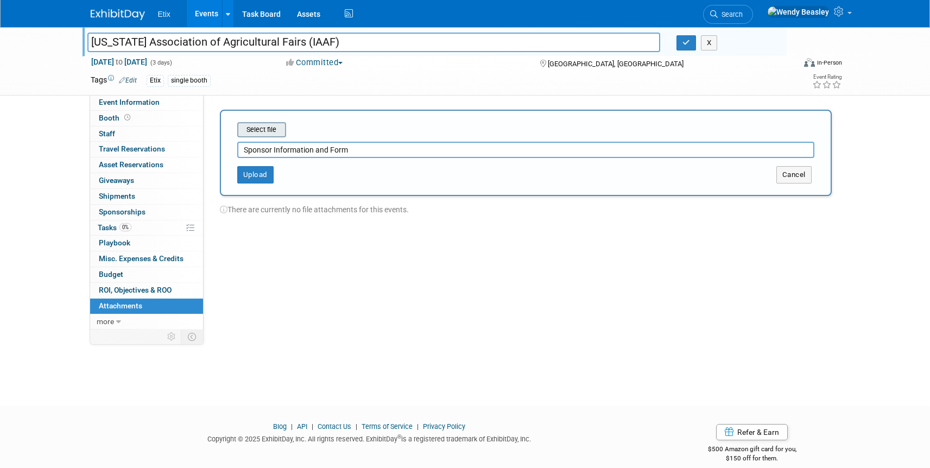
click at [279, 127] on input "file" at bounding box center [220, 129] width 129 height 13
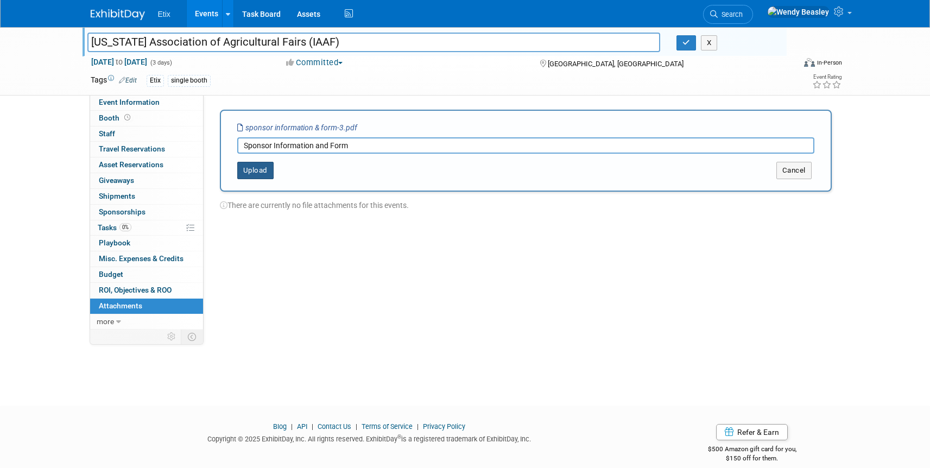
click at [247, 174] on button "Upload" at bounding box center [255, 170] width 36 height 17
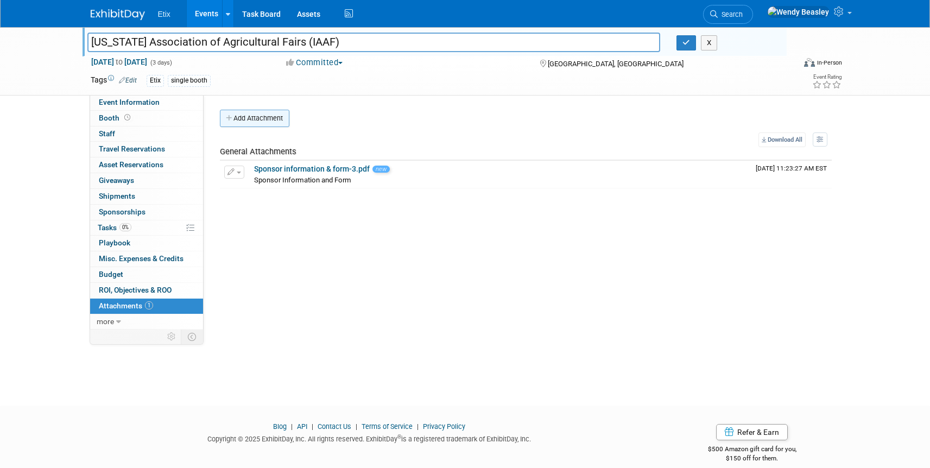
click at [269, 118] on button "Add Attachment" at bounding box center [254, 118] width 69 height 17
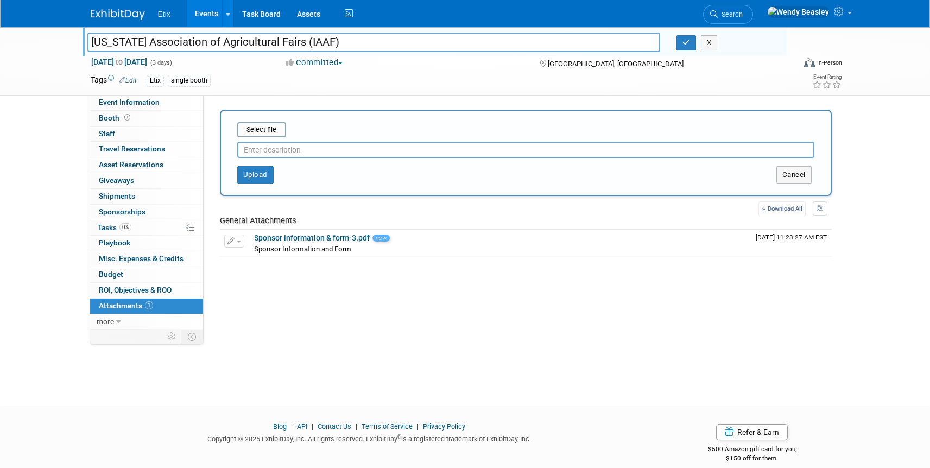
click at [295, 147] on input "text" at bounding box center [525, 150] width 577 height 16
type input "Sponsor Letter"
click at [260, 129] on input "file" at bounding box center [220, 129] width 129 height 13
type input "C:\fakepath\SPONSOR LETTER.pdf"
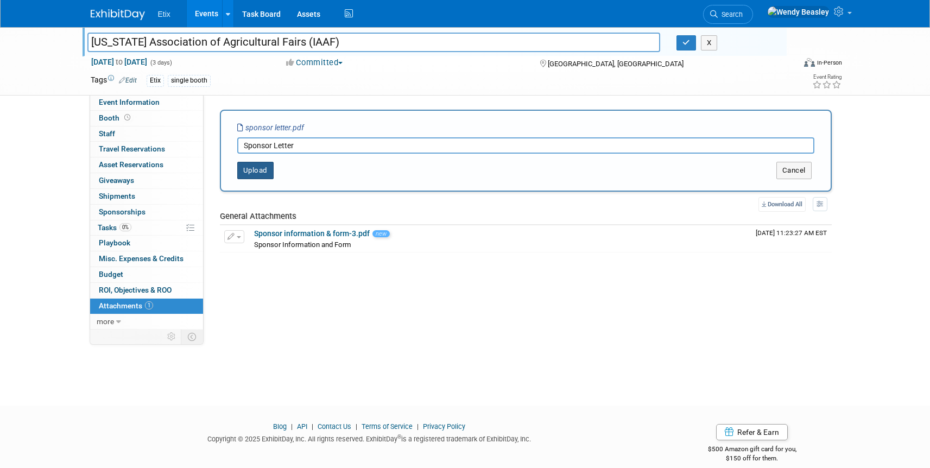
click at [264, 169] on button "Upload" at bounding box center [255, 170] width 36 height 17
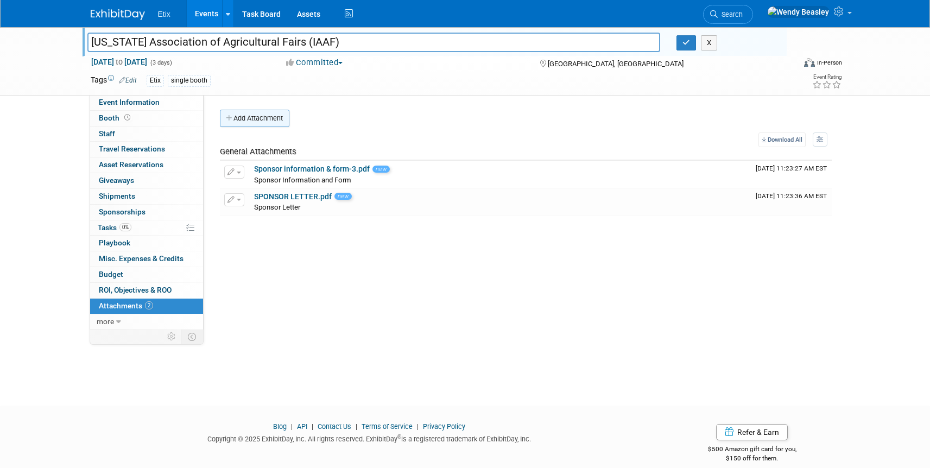
click at [271, 117] on button "Add Attachment" at bounding box center [254, 118] width 69 height 17
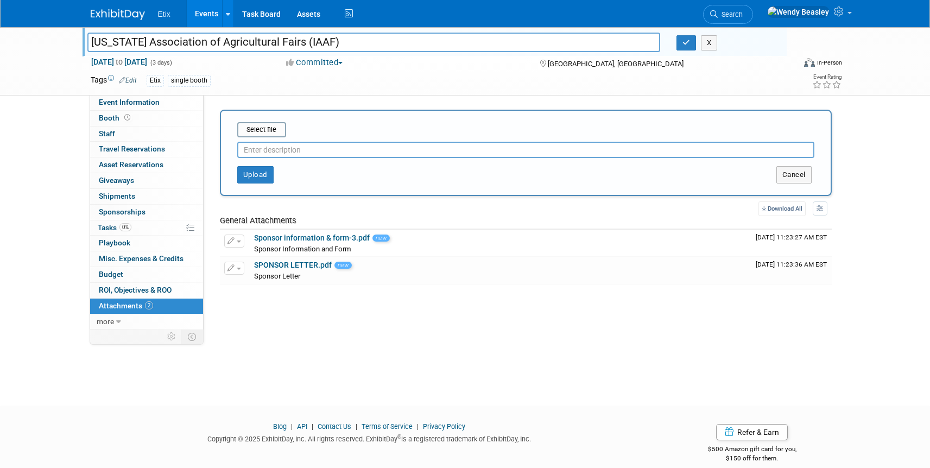
click at [300, 151] on input "text" at bounding box center [525, 150] width 577 height 16
type input "Housing Form"
click at [273, 130] on input "file" at bounding box center [220, 129] width 129 height 13
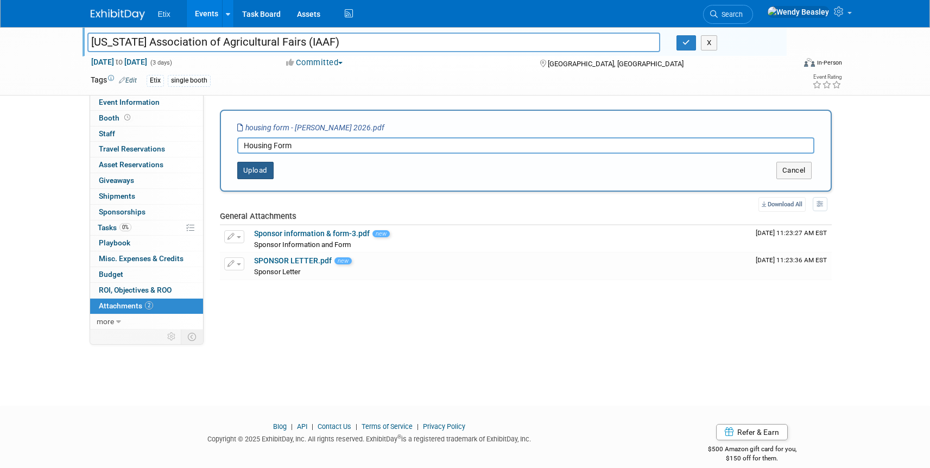
click at [266, 173] on button "Upload" at bounding box center [255, 170] width 36 height 17
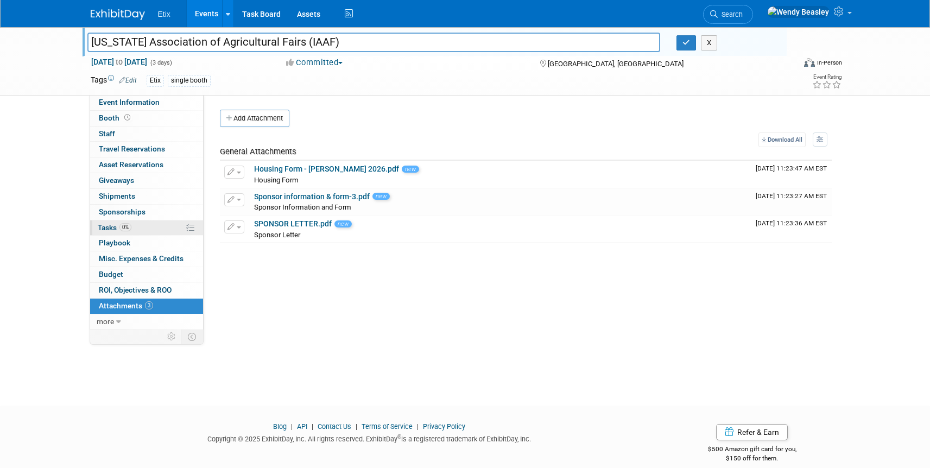
click at [115, 227] on span "Tasks 0%" at bounding box center [115, 227] width 34 height 9
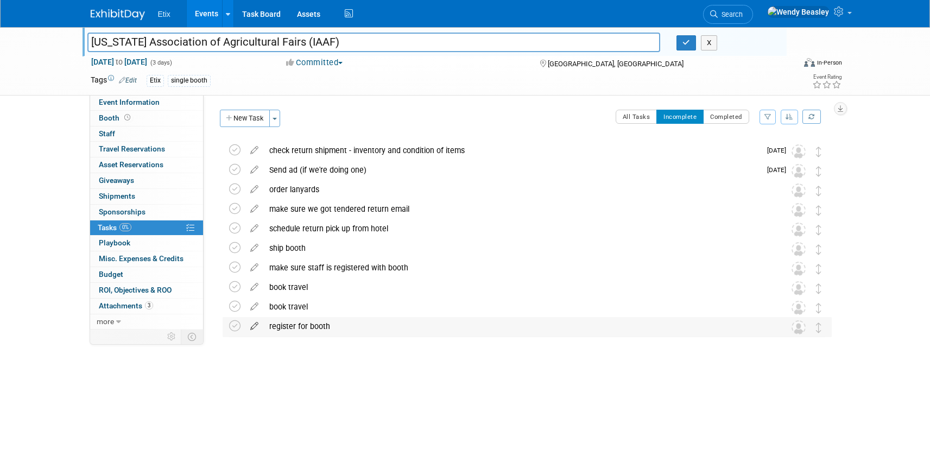
click at [254, 328] on icon at bounding box center [254, 324] width 19 height 14
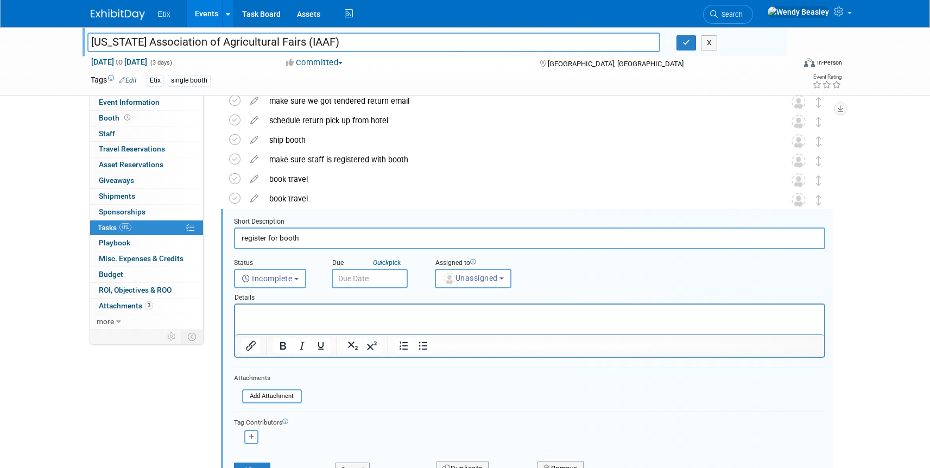
scroll to position [158, 0]
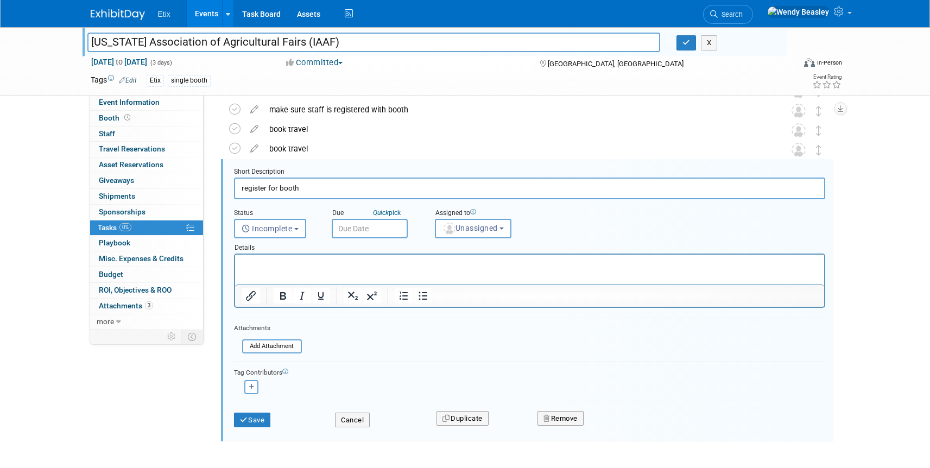
click at [360, 225] on input "text" at bounding box center [370, 229] width 76 height 20
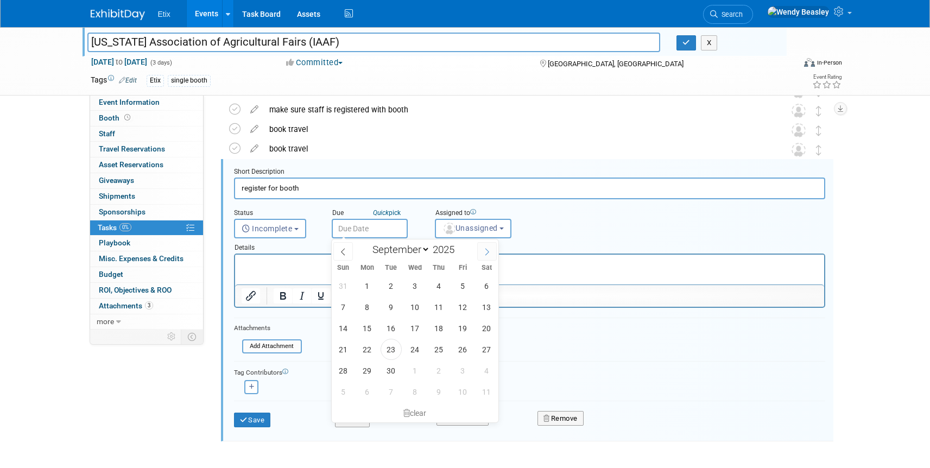
click at [485, 250] on icon at bounding box center [487, 252] width 8 height 8
click at [485, 251] on icon at bounding box center [487, 252] width 8 height 8
select select "10"
click at [416, 352] on span "19" at bounding box center [414, 349] width 21 height 21
type input "[DATE]"
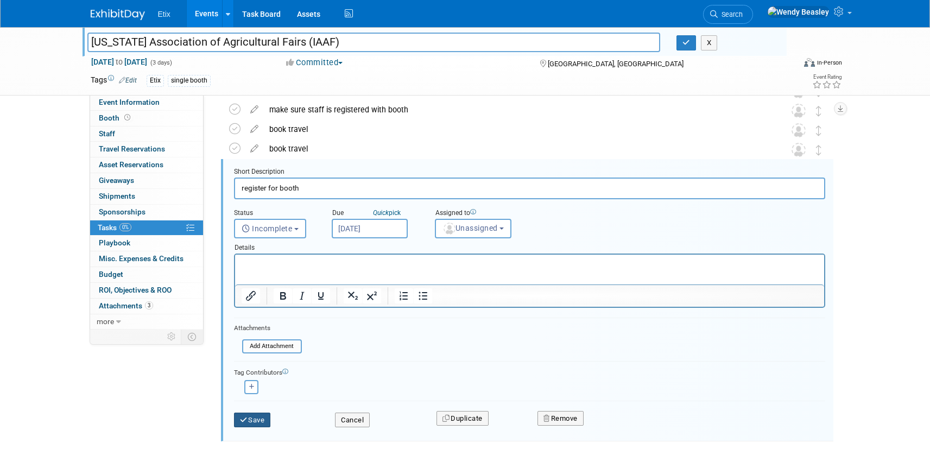
click at [255, 419] on button "Save" at bounding box center [252, 420] width 37 height 15
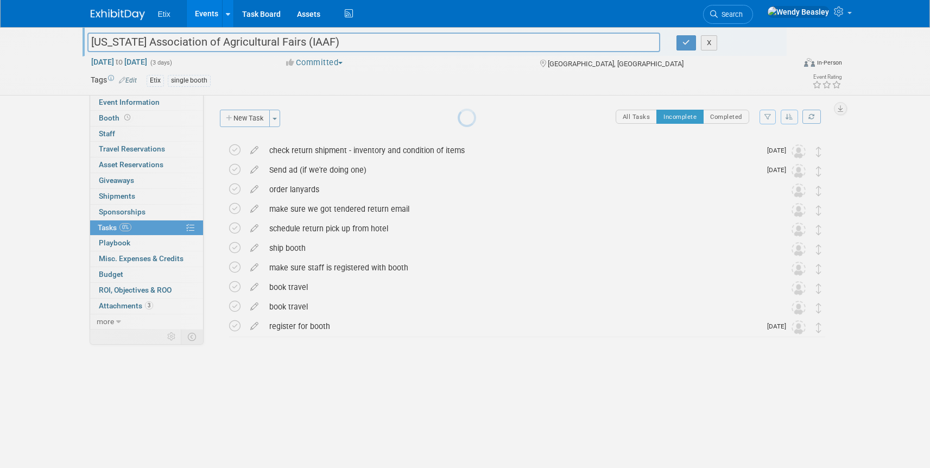
scroll to position [0, 0]
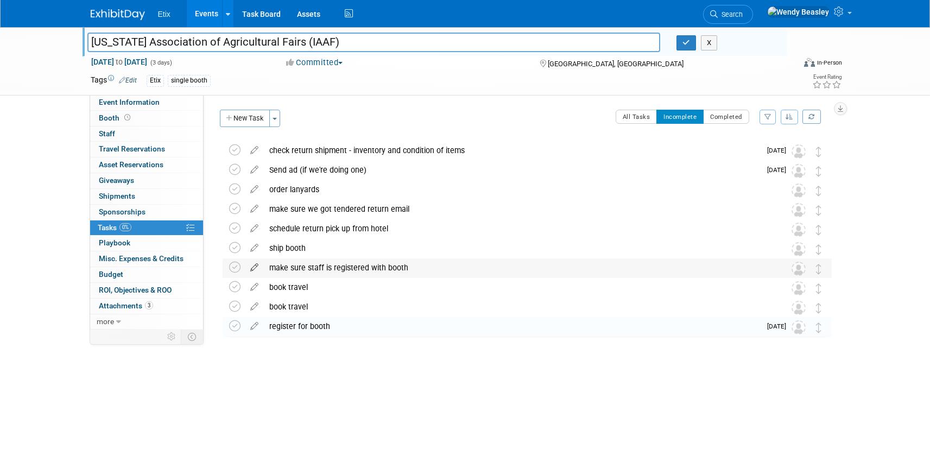
click at [257, 263] on icon at bounding box center [254, 265] width 19 height 14
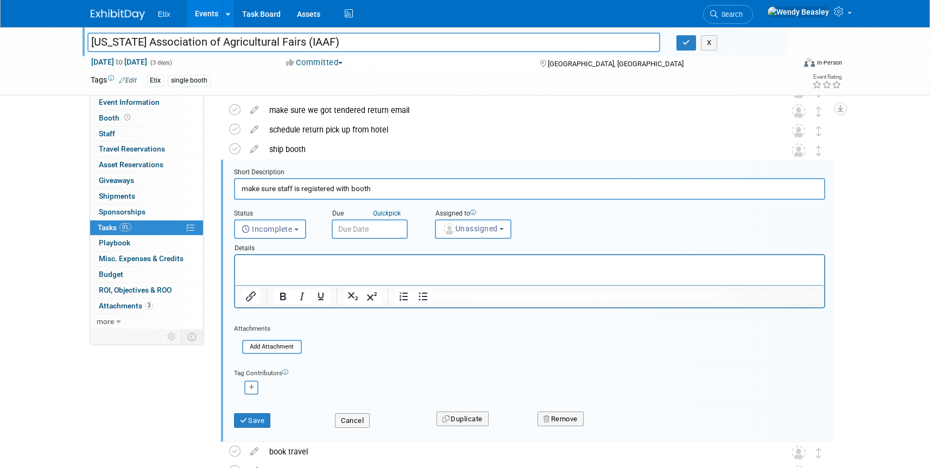
scroll to position [99, 0]
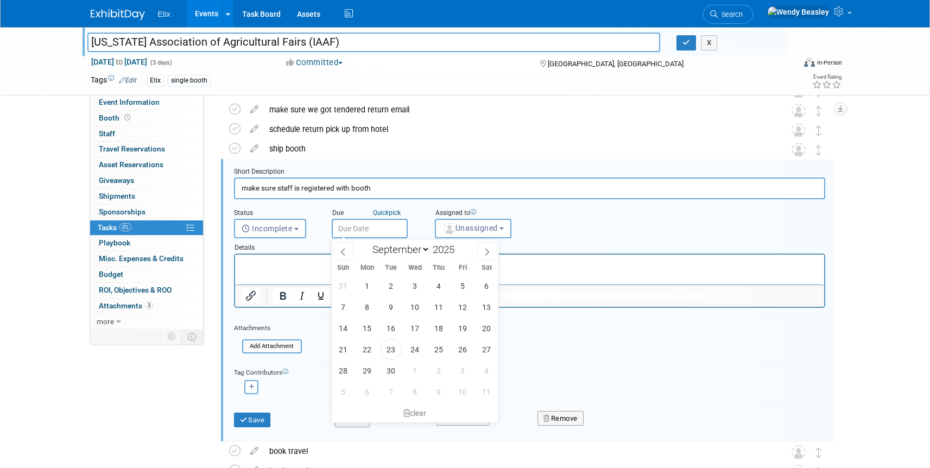
click at [381, 230] on input "text" at bounding box center [370, 229] width 76 height 20
click at [483, 251] on span at bounding box center [487, 251] width 20 height 18
click at [482, 251] on span at bounding box center [487, 251] width 20 height 18
select select "10"
click at [416, 343] on span "19" at bounding box center [414, 349] width 21 height 21
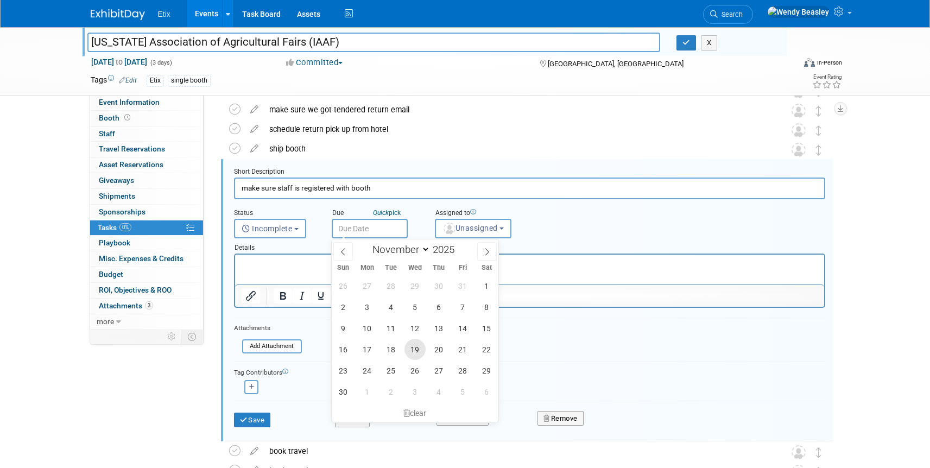
type input "[DATE]"
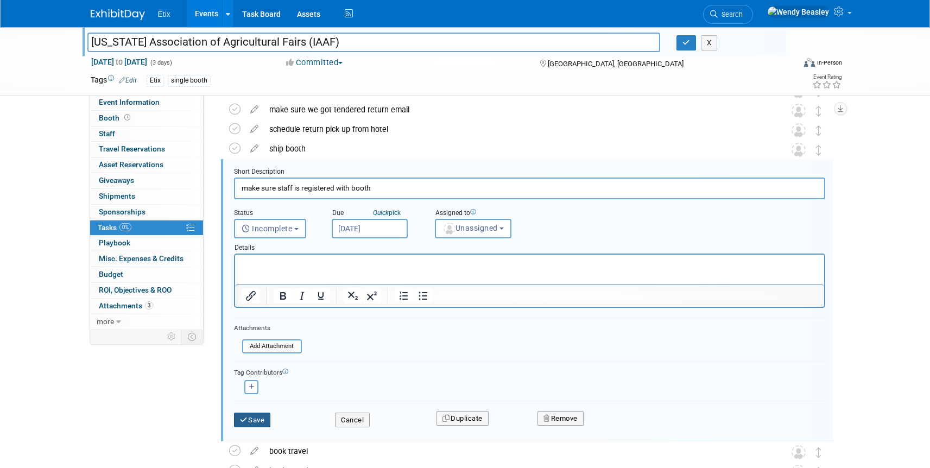
click at [263, 420] on button "Save" at bounding box center [252, 420] width 37 height 15
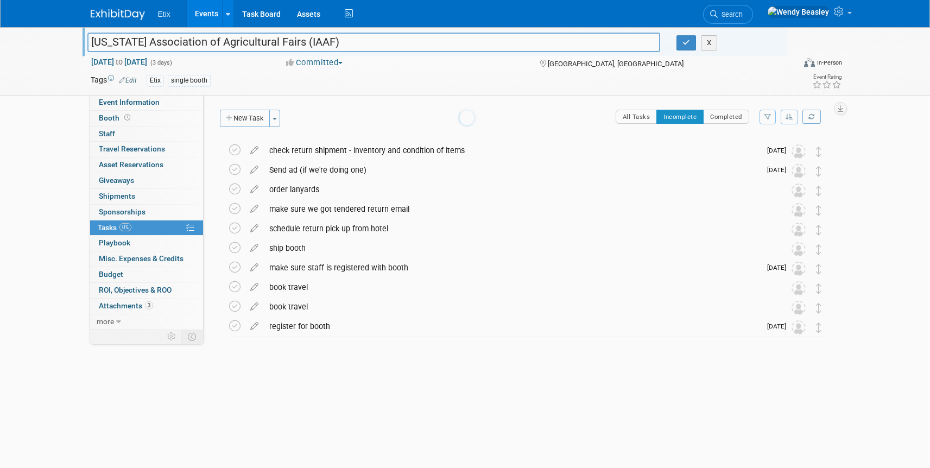
scroll to position [0, 0]
click at [679, 47] on button "button" at bounding box center [686, 42] width 20 height 15
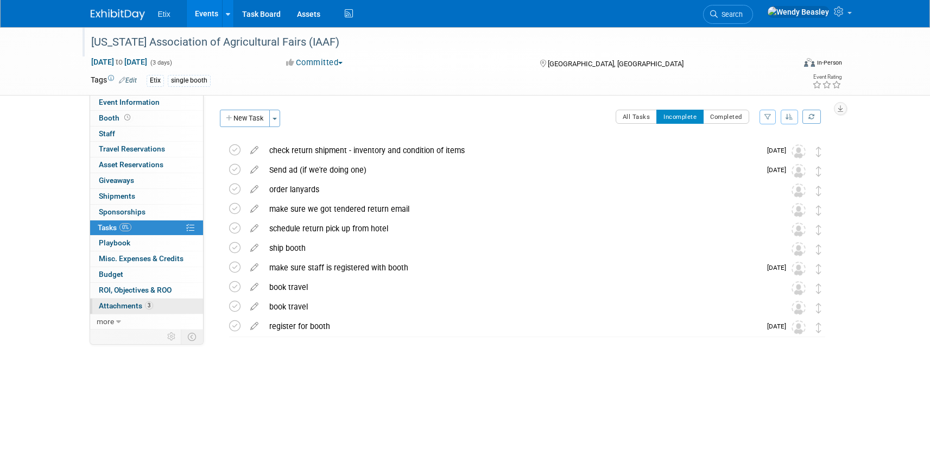
click at [129, 307] on span "Attachments 3" at bounding box center [126, 305] width 54 height 9
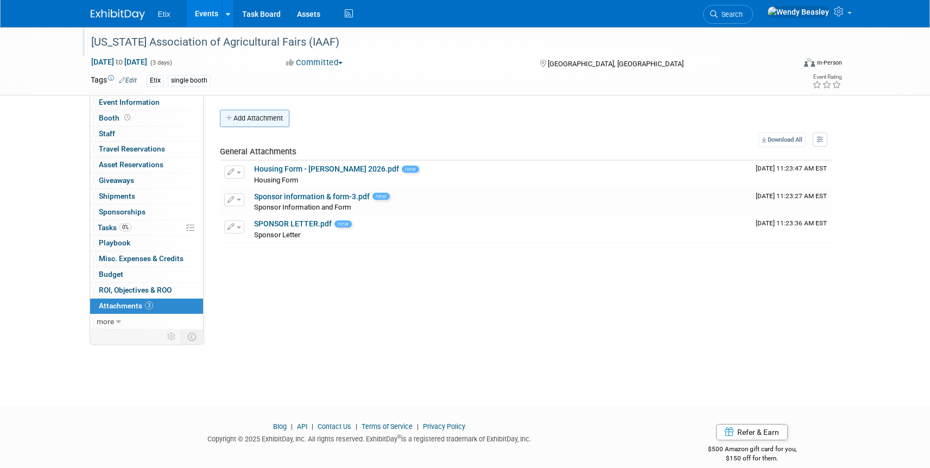
click at [264, 119] on button "Add Attachment" at bounding box center [254, 118] width 69 height 17
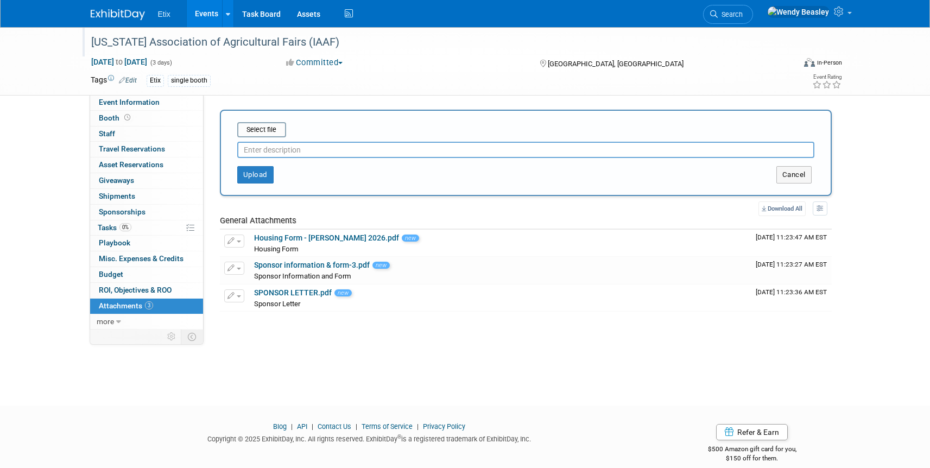
click at [298, 153] on input "text" at bounding box center [525, 150] width 577 height 16
click at [270, 125] on input "file" at bounding box center [220, 129] width 129 height 13
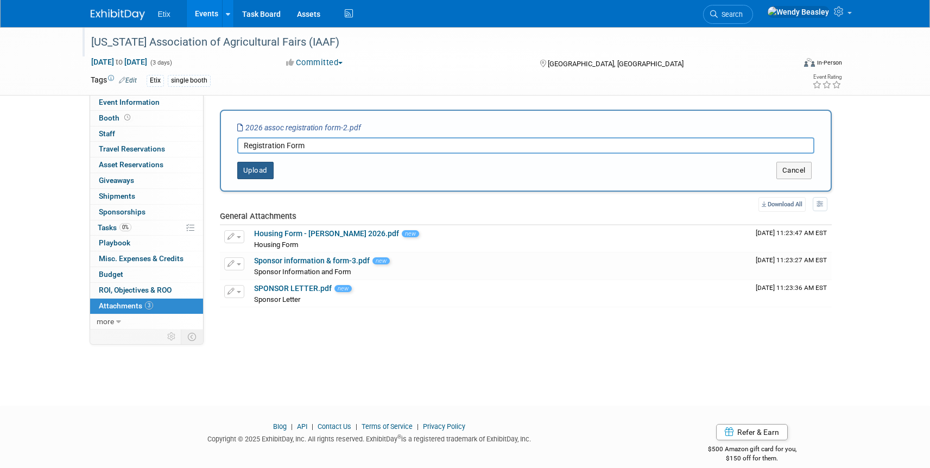
click at [261, 172] on button "Upload" at bounding box center [255, 170] width 36 height 17
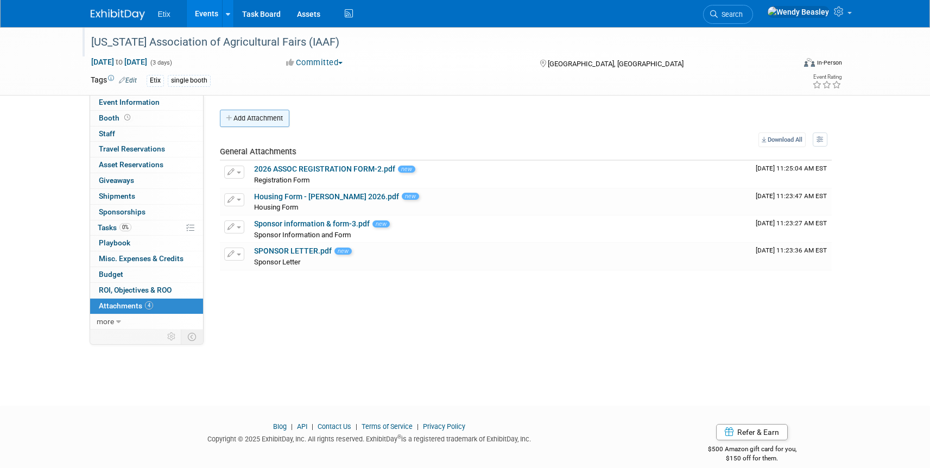
click at [267, 118] on button "Add Attachment" at bounding box center [254, 118] width 69 height 17
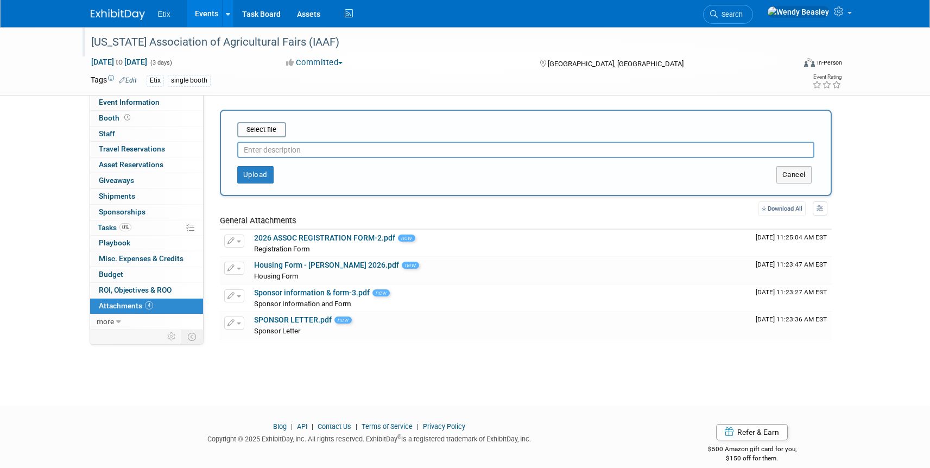
click at [302, 152] on input "text" at bounding box center [525, 150] width 577 height 16
type input "Associate Letter"
click at [273, 131] on input "file" at bounding box center [220, 129] width 129 height 13
type input "C:\fakepath\ASSOCIATE LETTER-2.pdf"
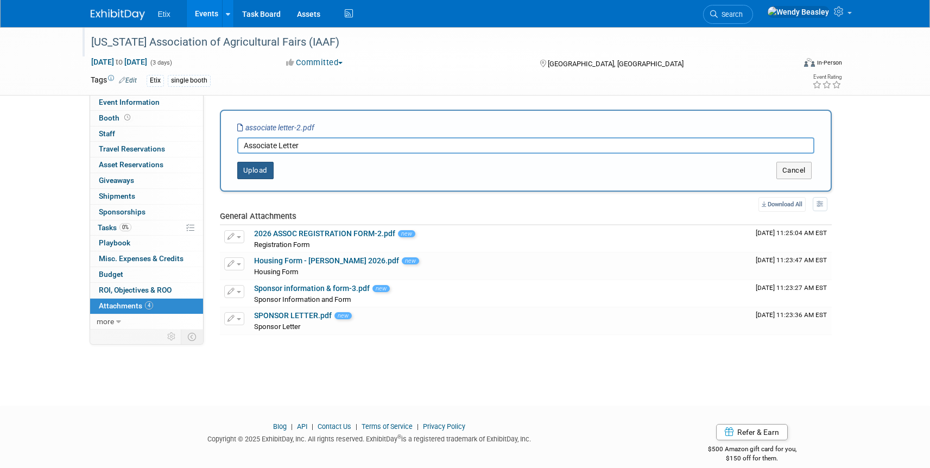
click at [263, 170] on button "Upload" at bounding box center [255, 170] width 36 height 17
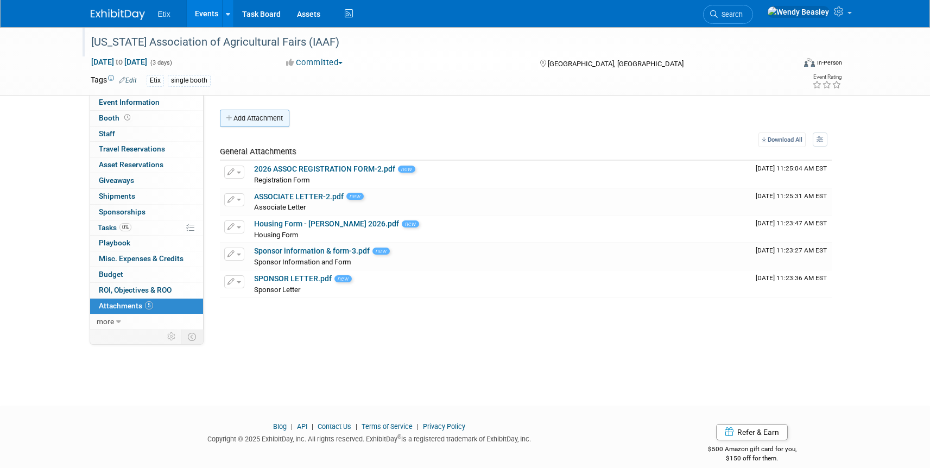
click at [257, 119] on button "Add Attachment" at bounding box center [254, 118] width 69 height 17
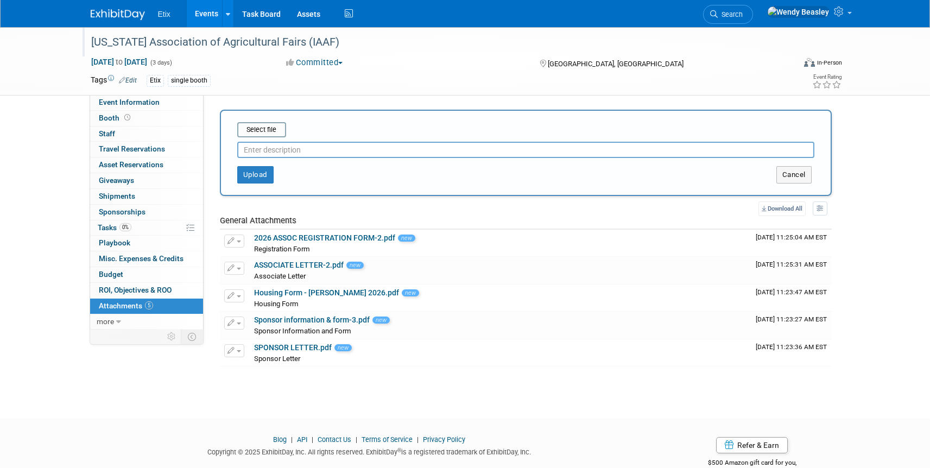
click at [272, 147] on input "text" at bounding box center [525, 150] width 577 height 16
type input "Sponsor Letter"
click at [264, 131] on input "file" at bounding box center [220, 129] width 129 height 13
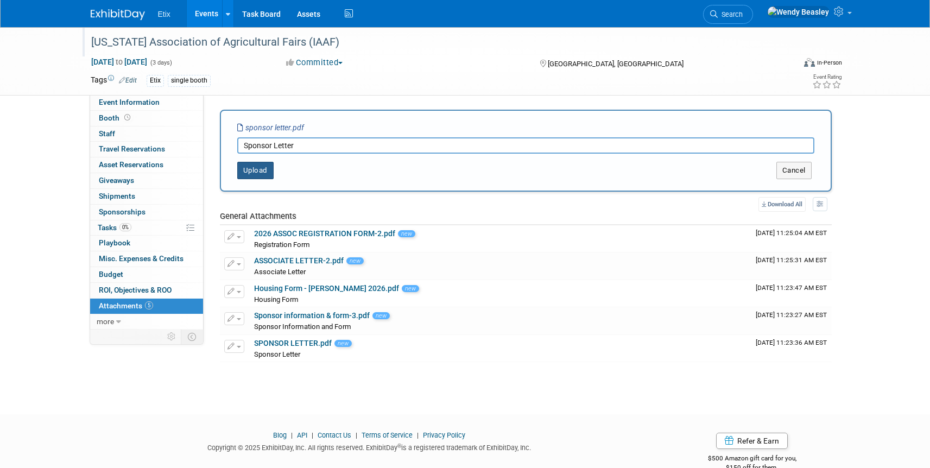
click at [256, 167] on button "Upload" at bounding box center [255, 170] width 36 height 17
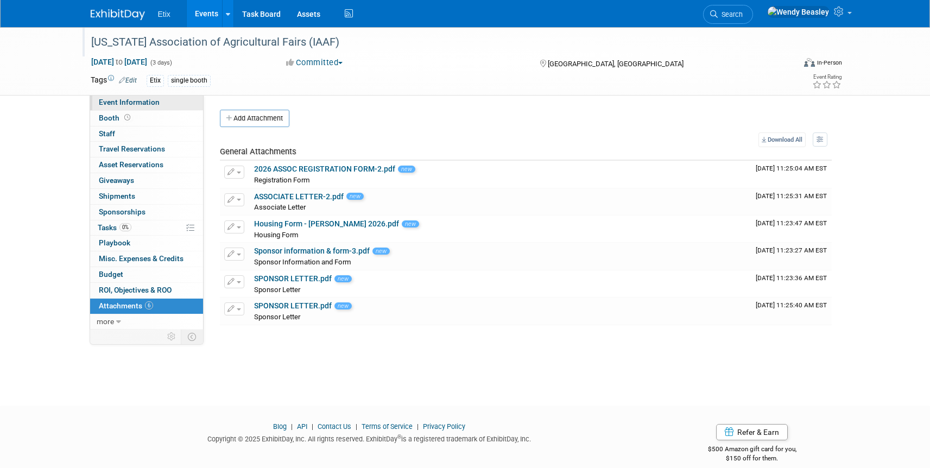
click at [124, 100] on span "Event Information" at bounding box center [129, 102] width 61 height 9
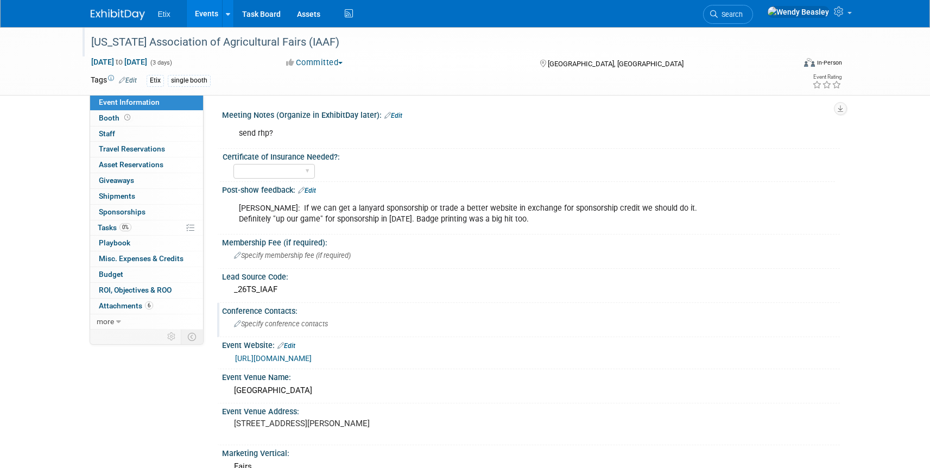
click at [279, 328] on div "Specify conference contacts" at bounding box center [531, 323] width 602 height 17
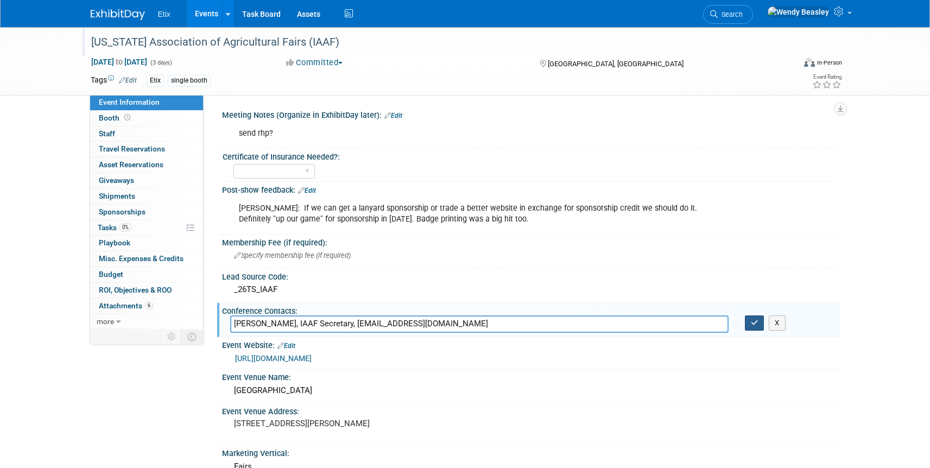
type input "[PERSON_NAME], IAAF Secretary, [EMAIL_ADDRESS][DOMAIN_NAME]"
click at [757, 323] on icon "button" at bounding box center [755, 322] width 8 height 7
